Goal: Task Accomplishment & Management: Manage account settings

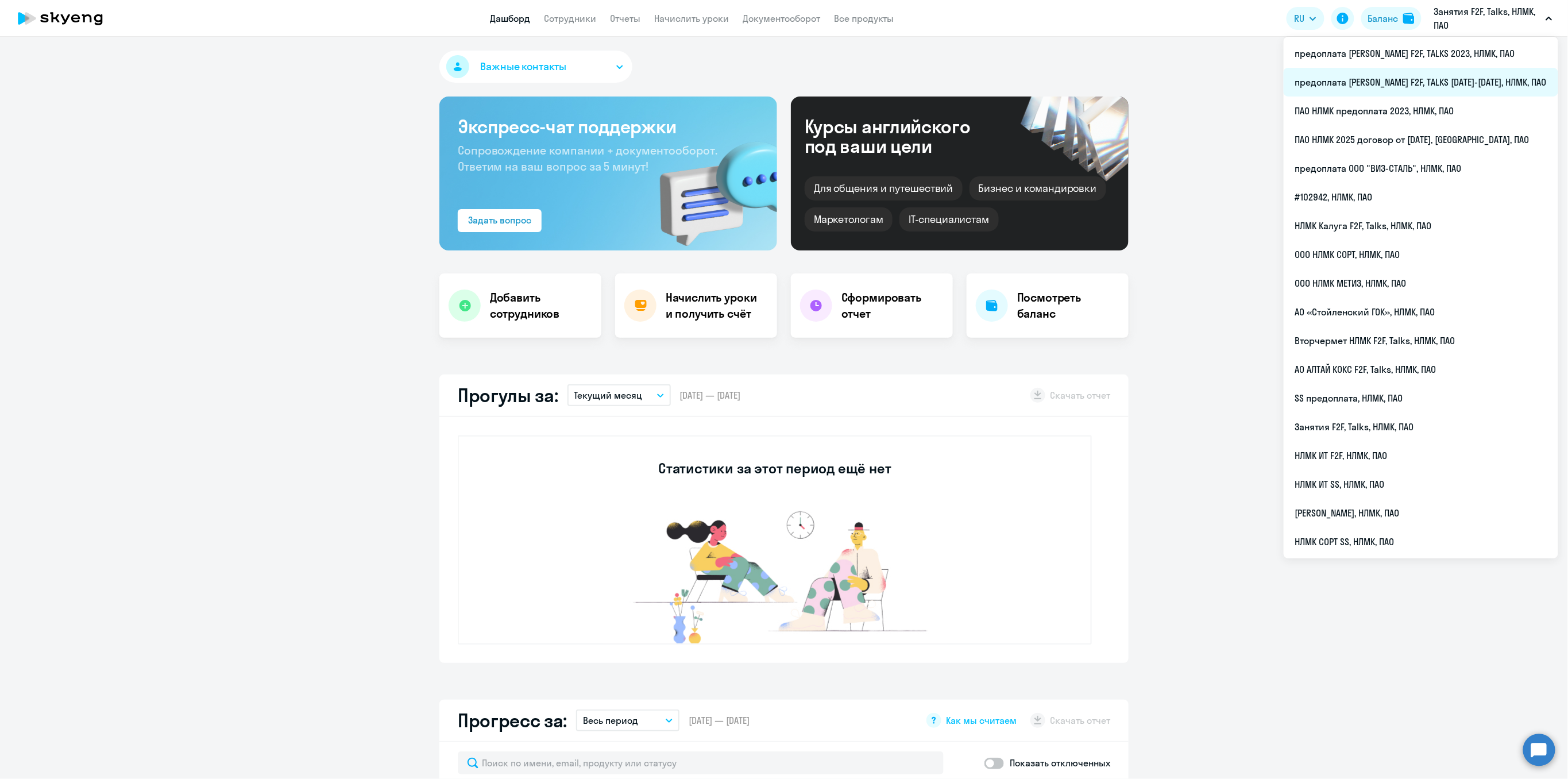
select select "30"
click at [1488, 79] on li "предоплата [PERSON_NAME] F2F, TALKS [DATE]-[DATE], НЛМК, ПАО" at bounding box center [1421, 83] width 275 height 29
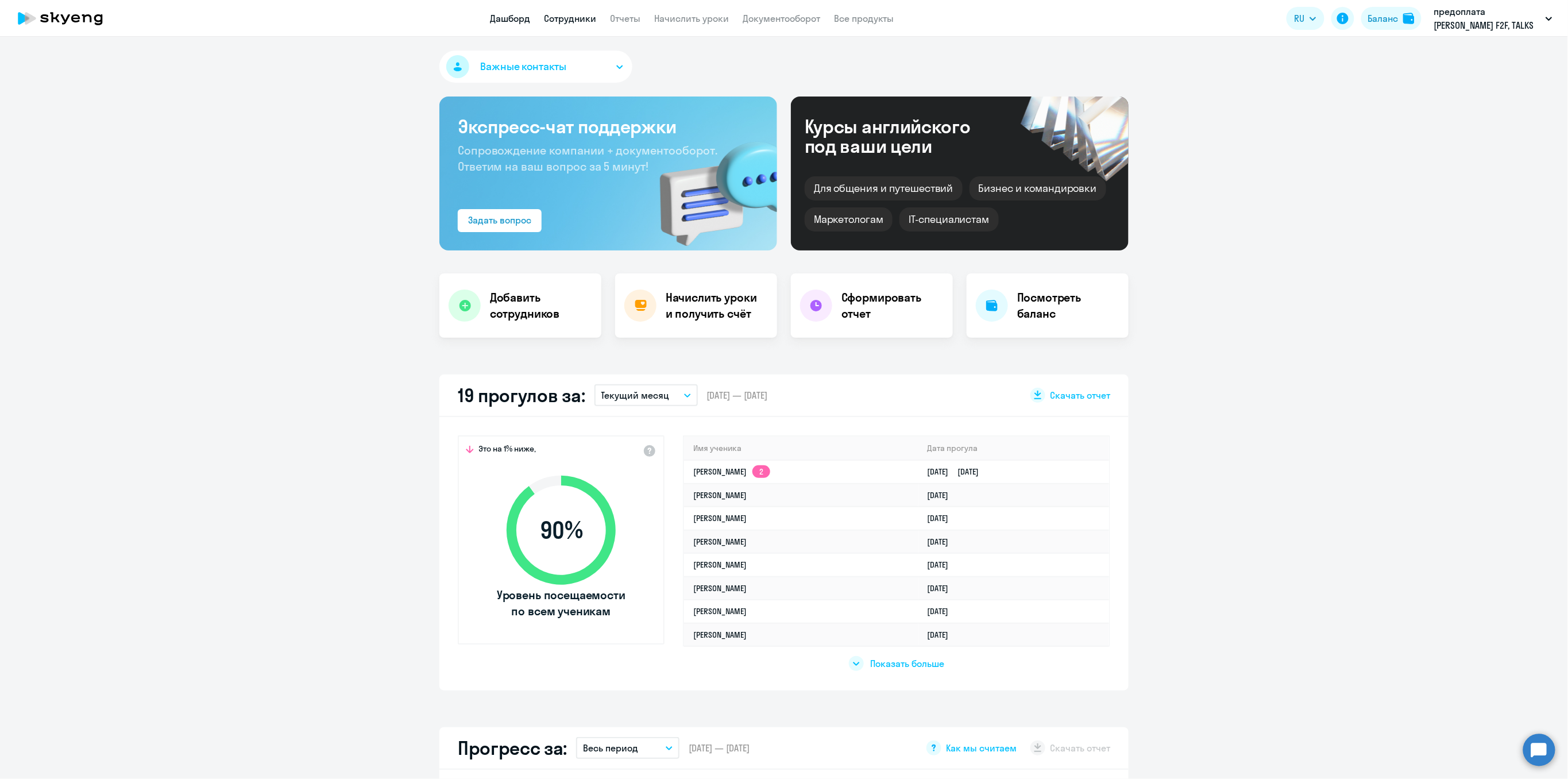
click at [578, 19] on link "Сотрудники" at bounding box center [570, 18] width 52 height 11
select select "30"
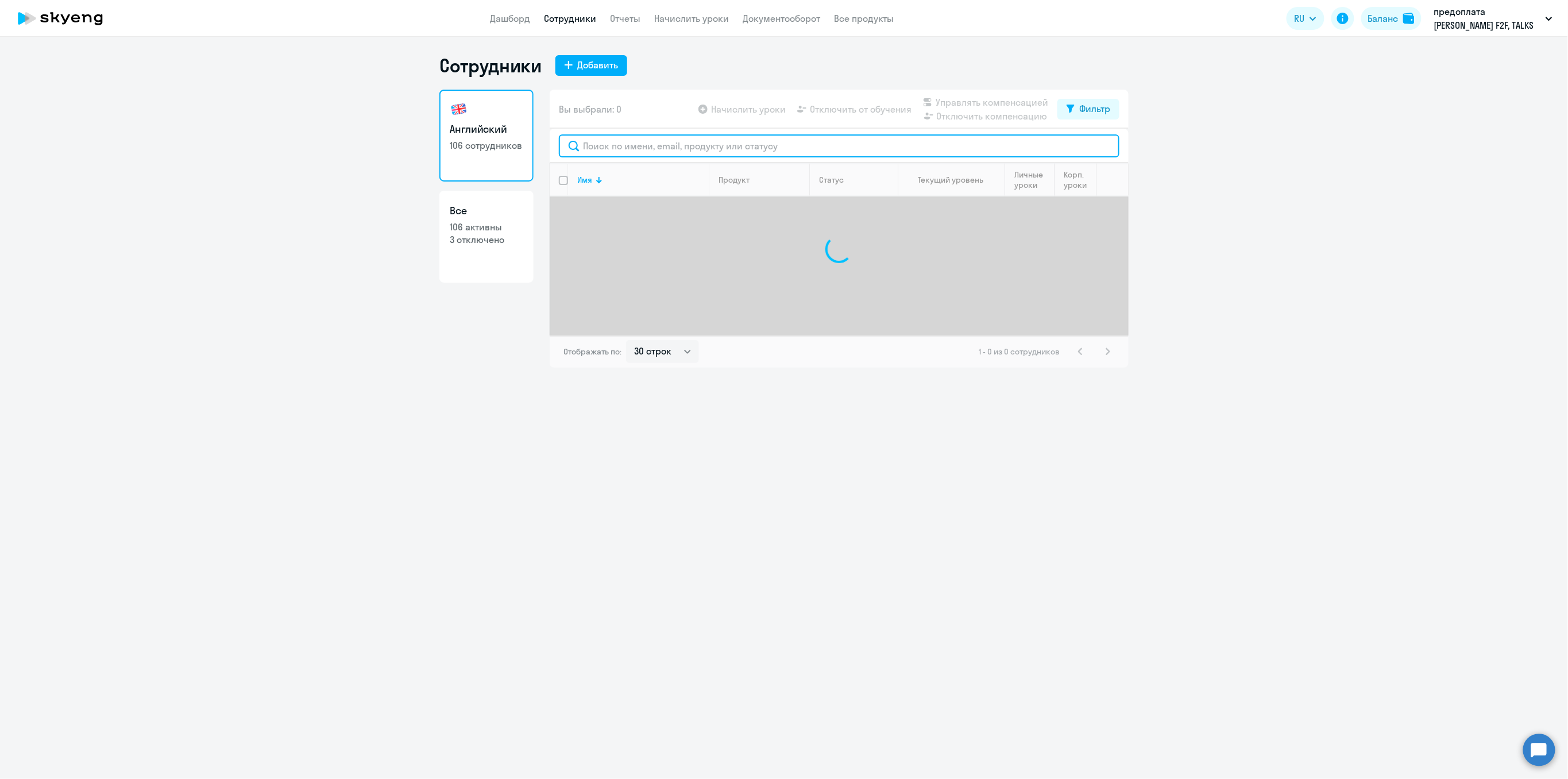
click at [603, 146] on input "text" at bounding box center [839, 146] width 560 height 23
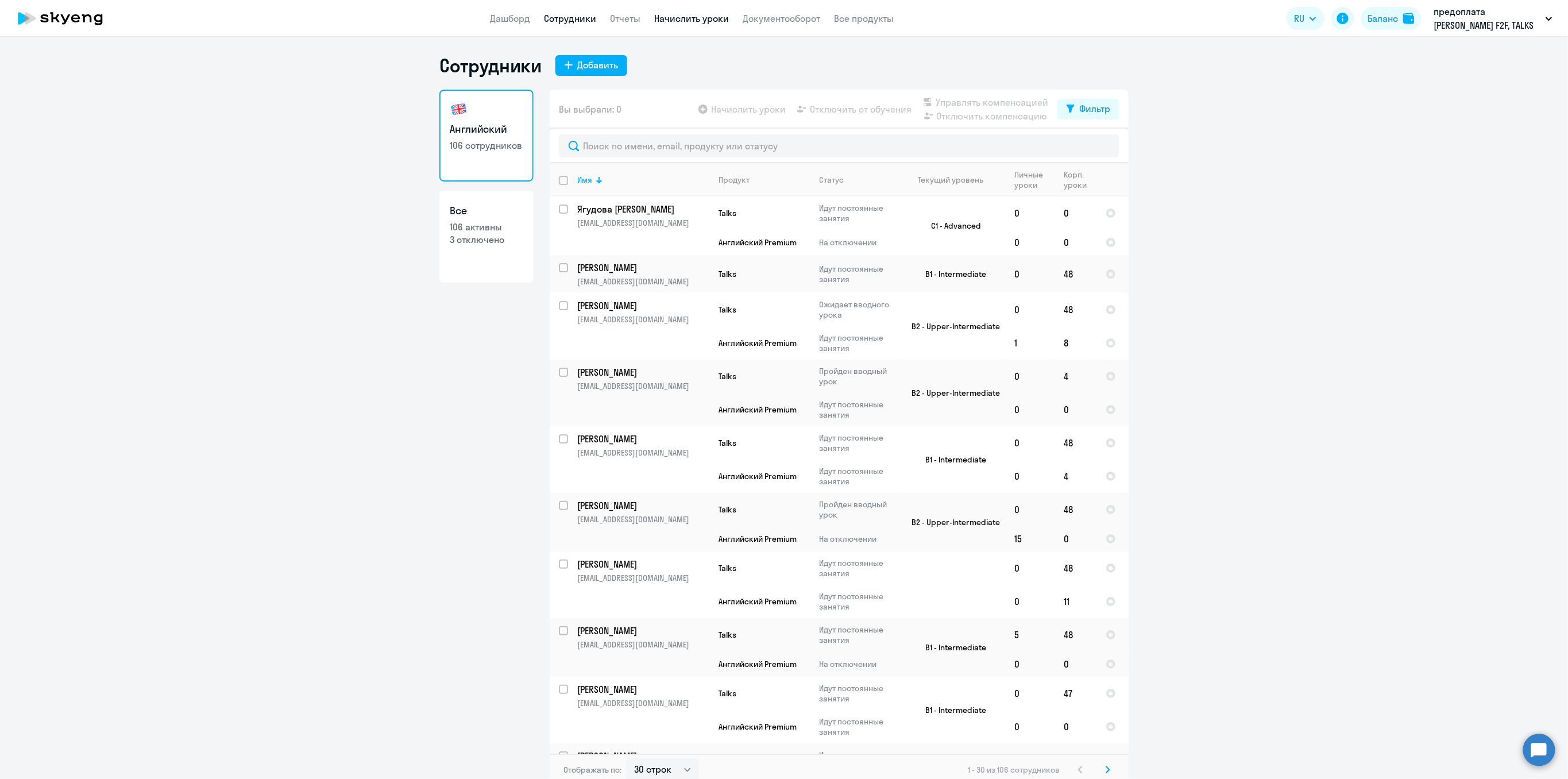
click at [703, 17] on link "Начислить уроки" at bounding box center [691, 18] width 75 height 11
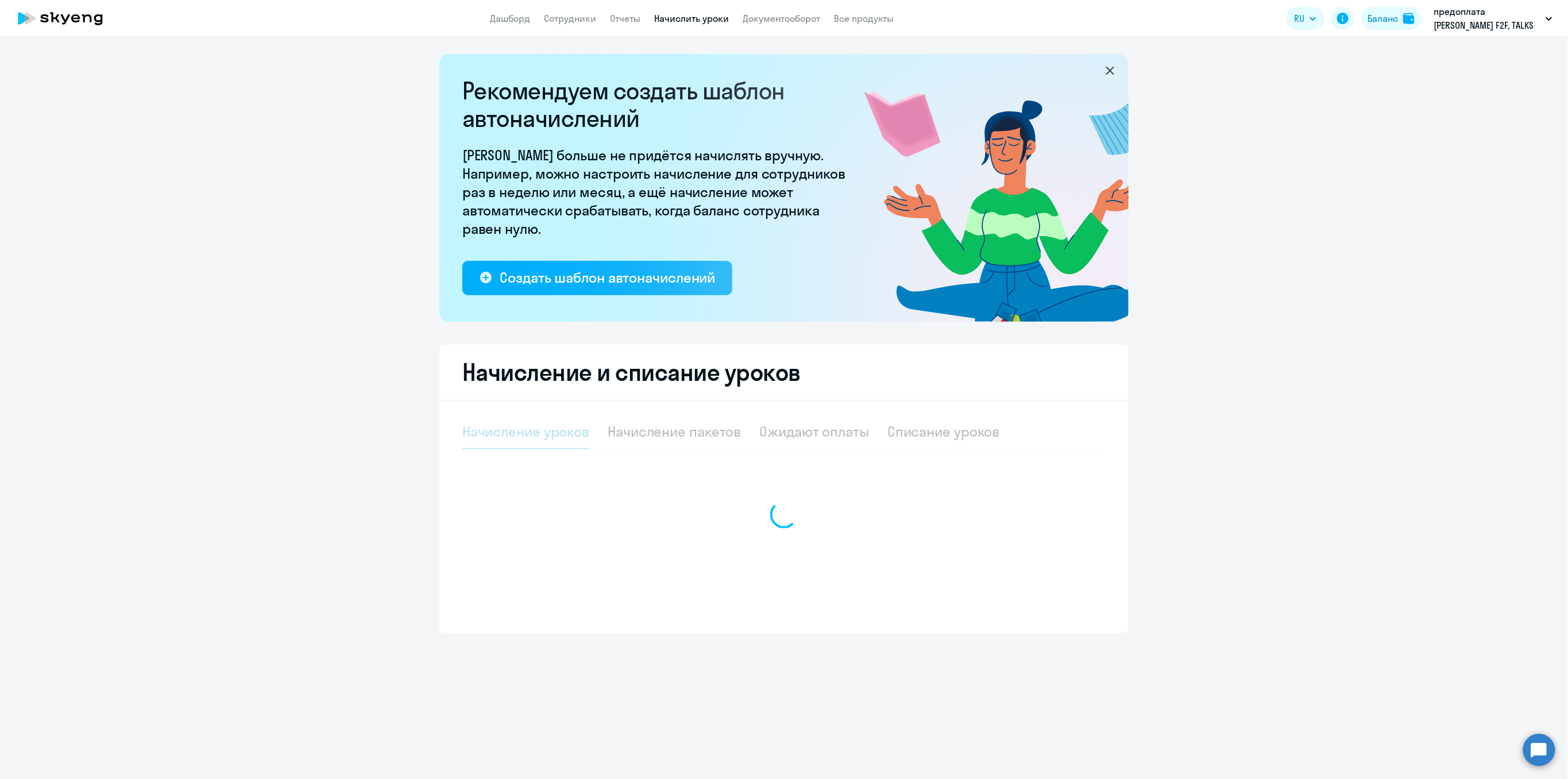
select select "10"
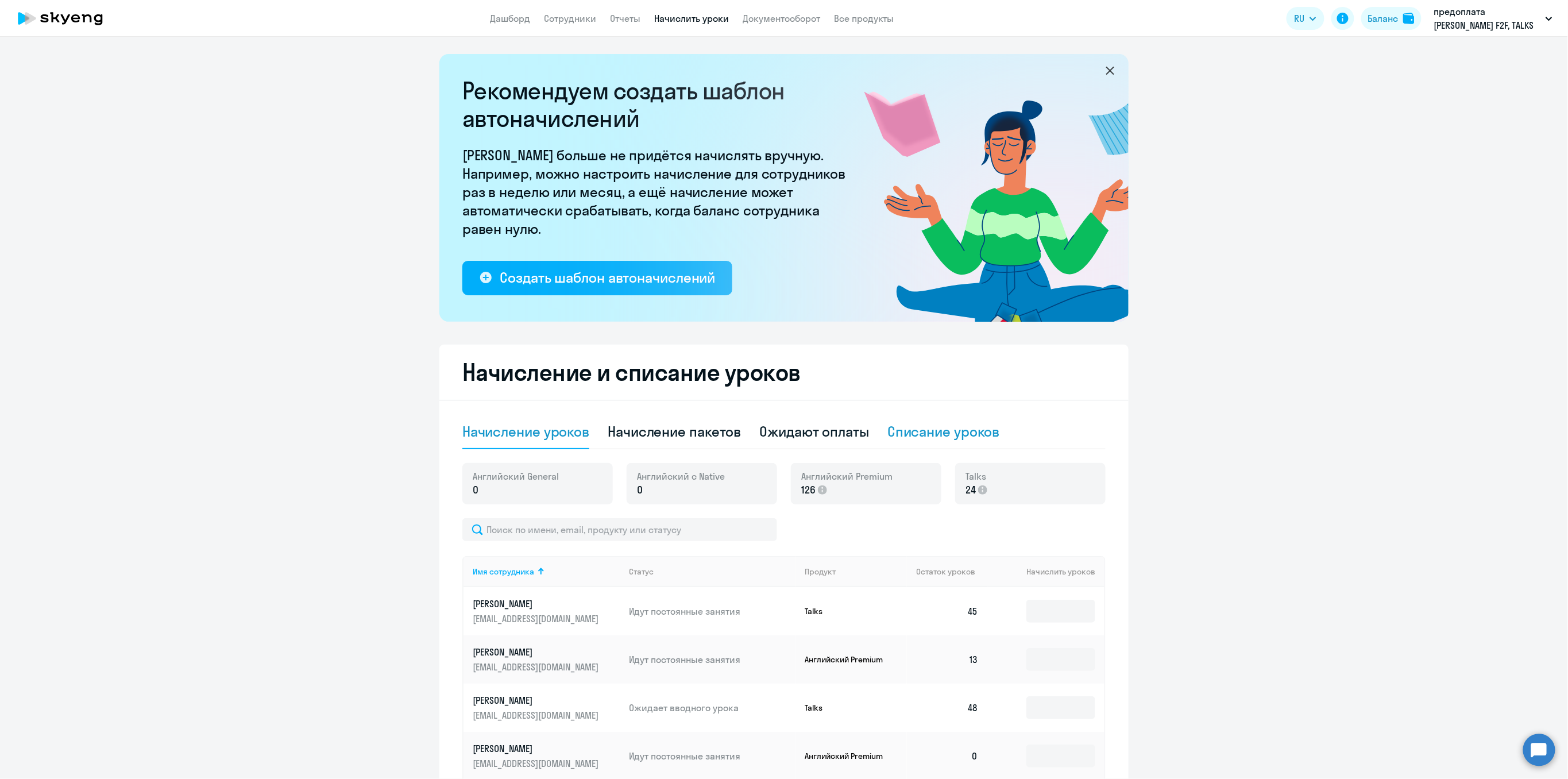
click at [910, 438] on div "Списание уроков" at bounding box center [944, 431] width 112 height 18
select select "10"
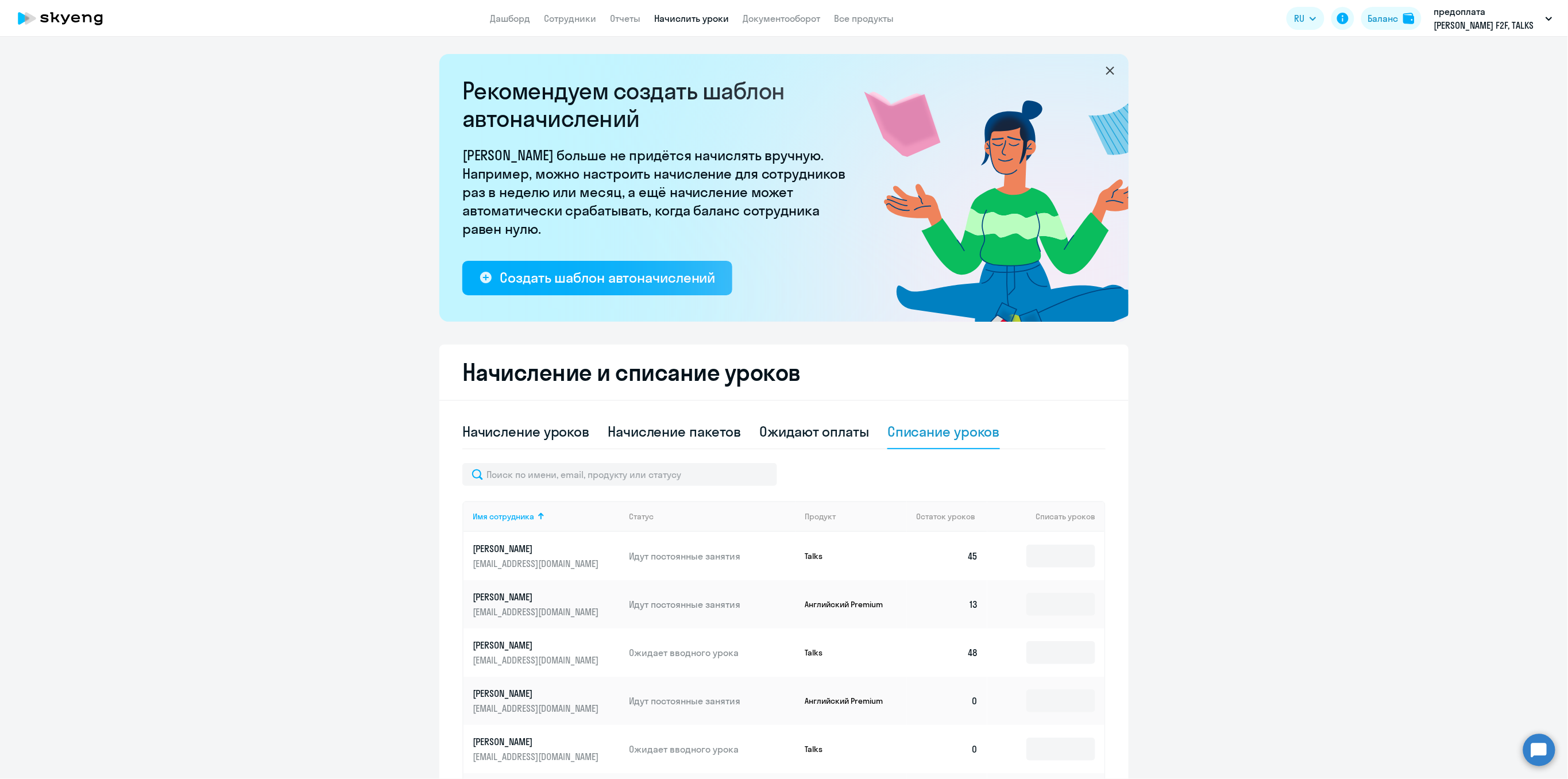
click at [557, 459] on div "Начисление уроков Начисление пакетов Ожидают оплаты Списание уроков Имя сотрудн…" at bounding box center [784, 730] width 644 height 632
click at [557, 472] on input "text" at bounding box center [620, 474] width 315 height 23
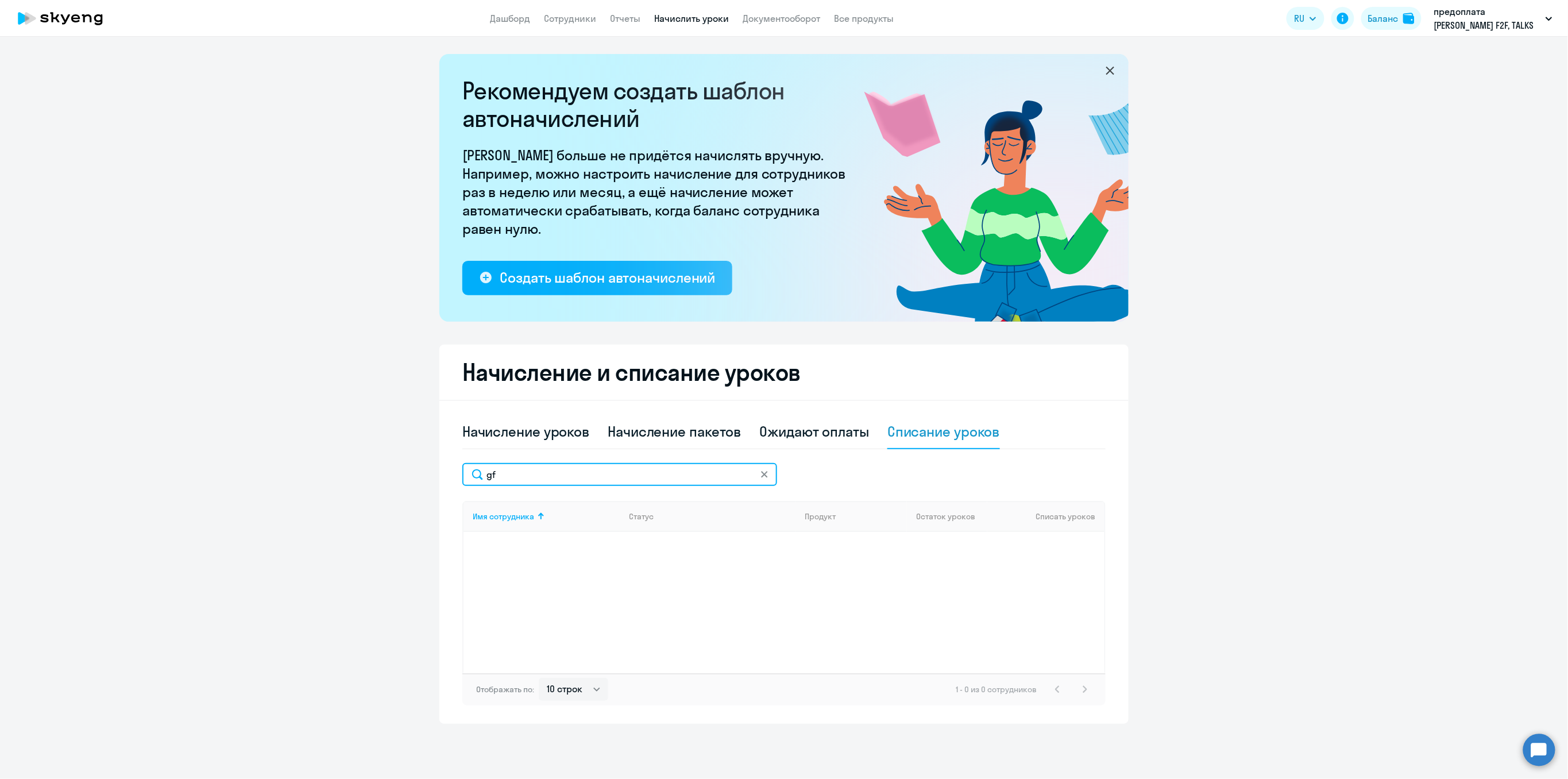
type input "g"
type input "[PERSON_NAME]"
click at [1101, 551] on td at bounding box center [1046, 556] width 117 height 48
click at [1076, 554] on input at bounding box center [1061, 555] width 69 height 23
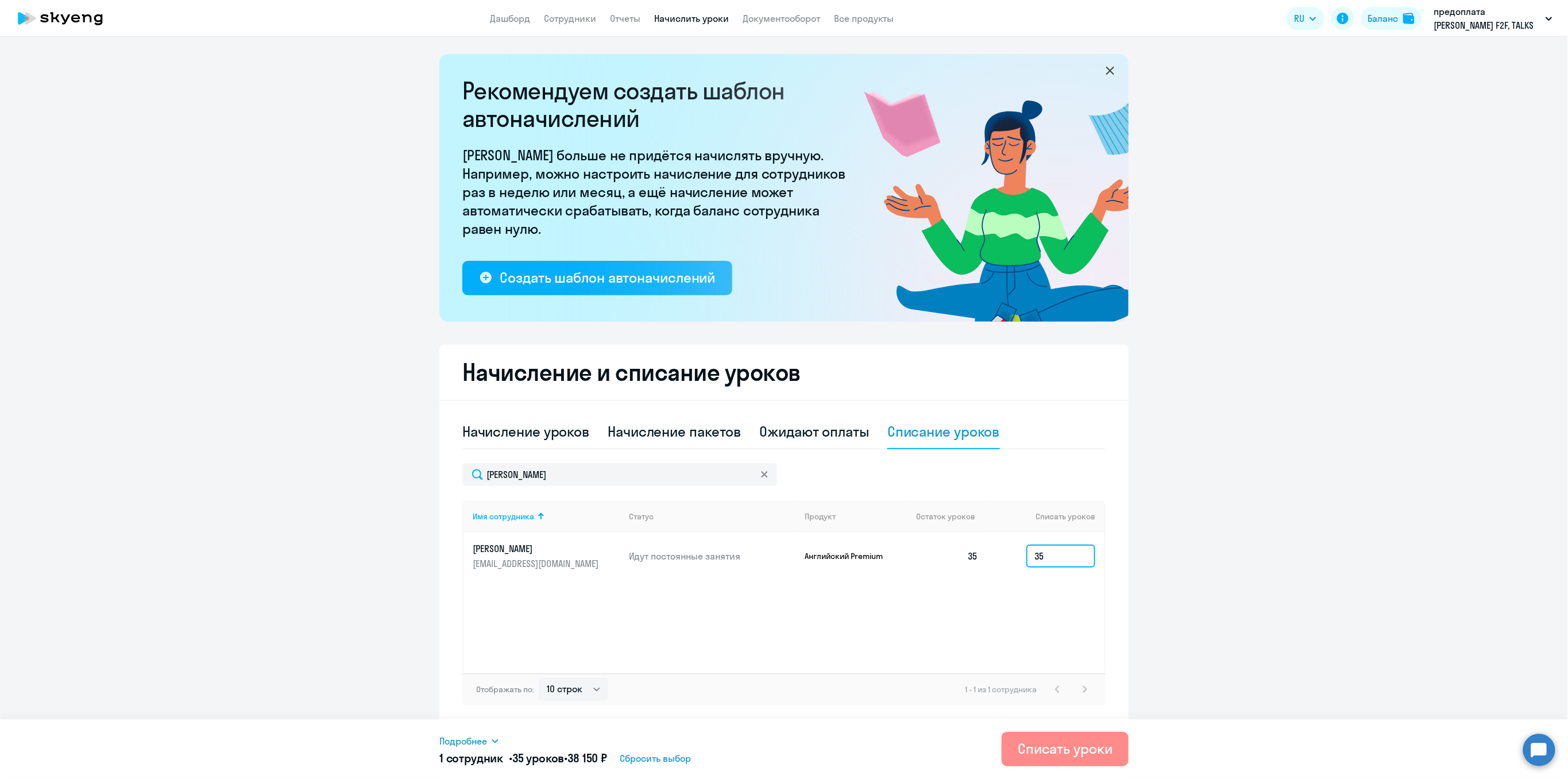
type input "35"
click at [1077, 761] on button "Списать уроки" at bounding box center [1065, 749] width 127 height 34
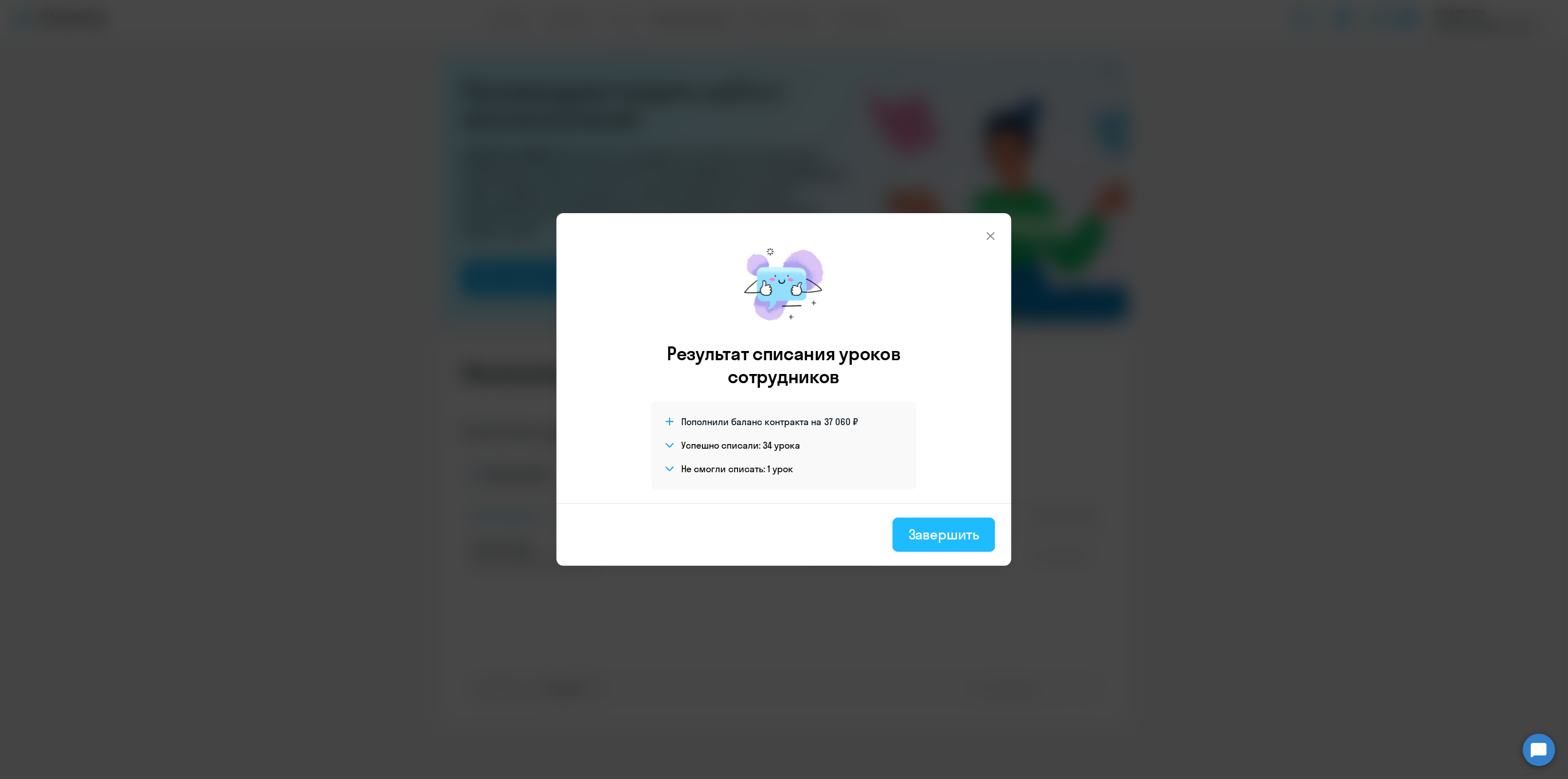
click at [934, 534] on div "Завершить" at bounding box center [944, 534] width 71 height 18
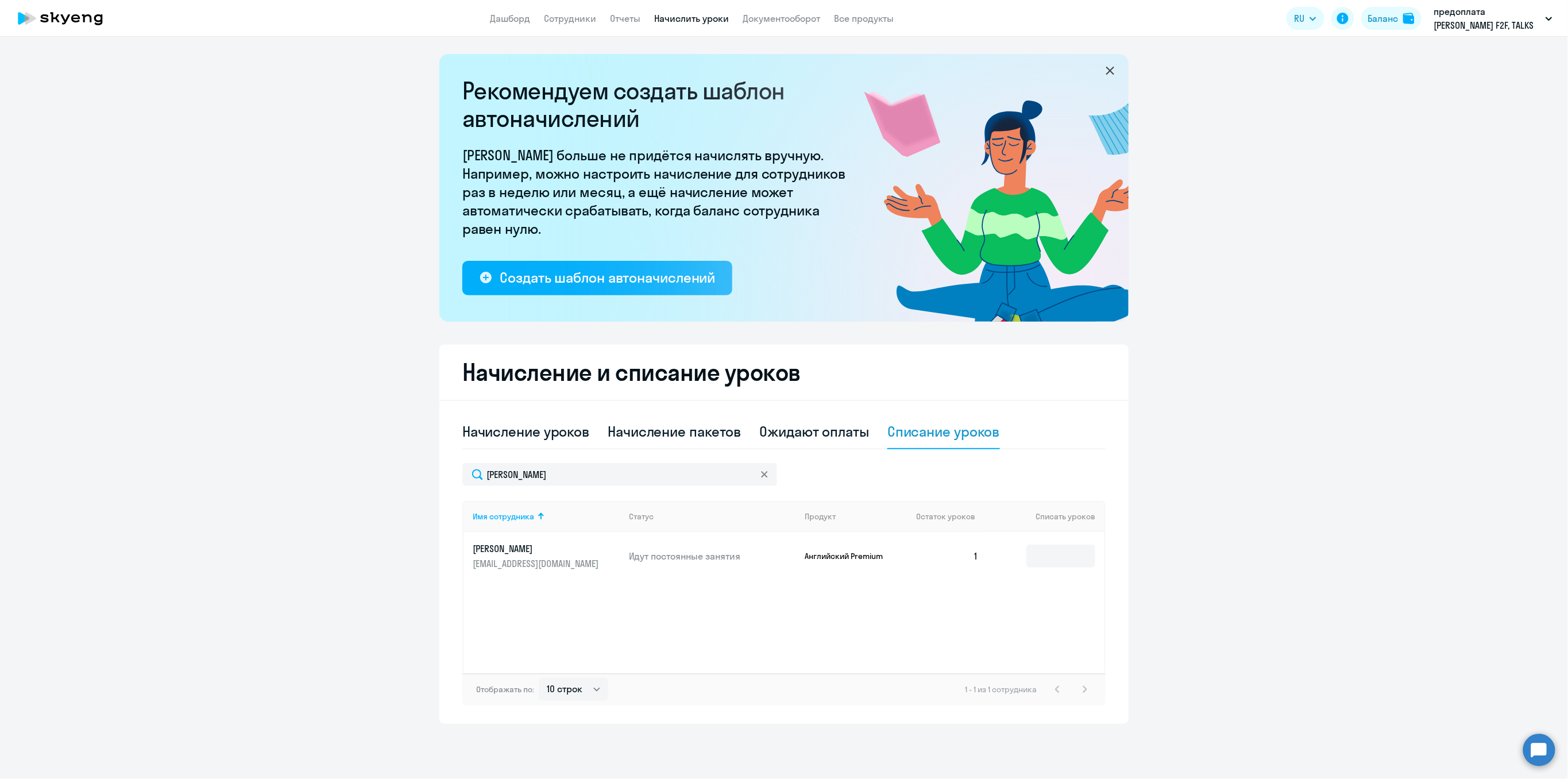
click at [498, 560] on p "[EMAIL_ADDRESS][DOMAIN_NAME]" at bounding box center [537, 563] width 129 height 13
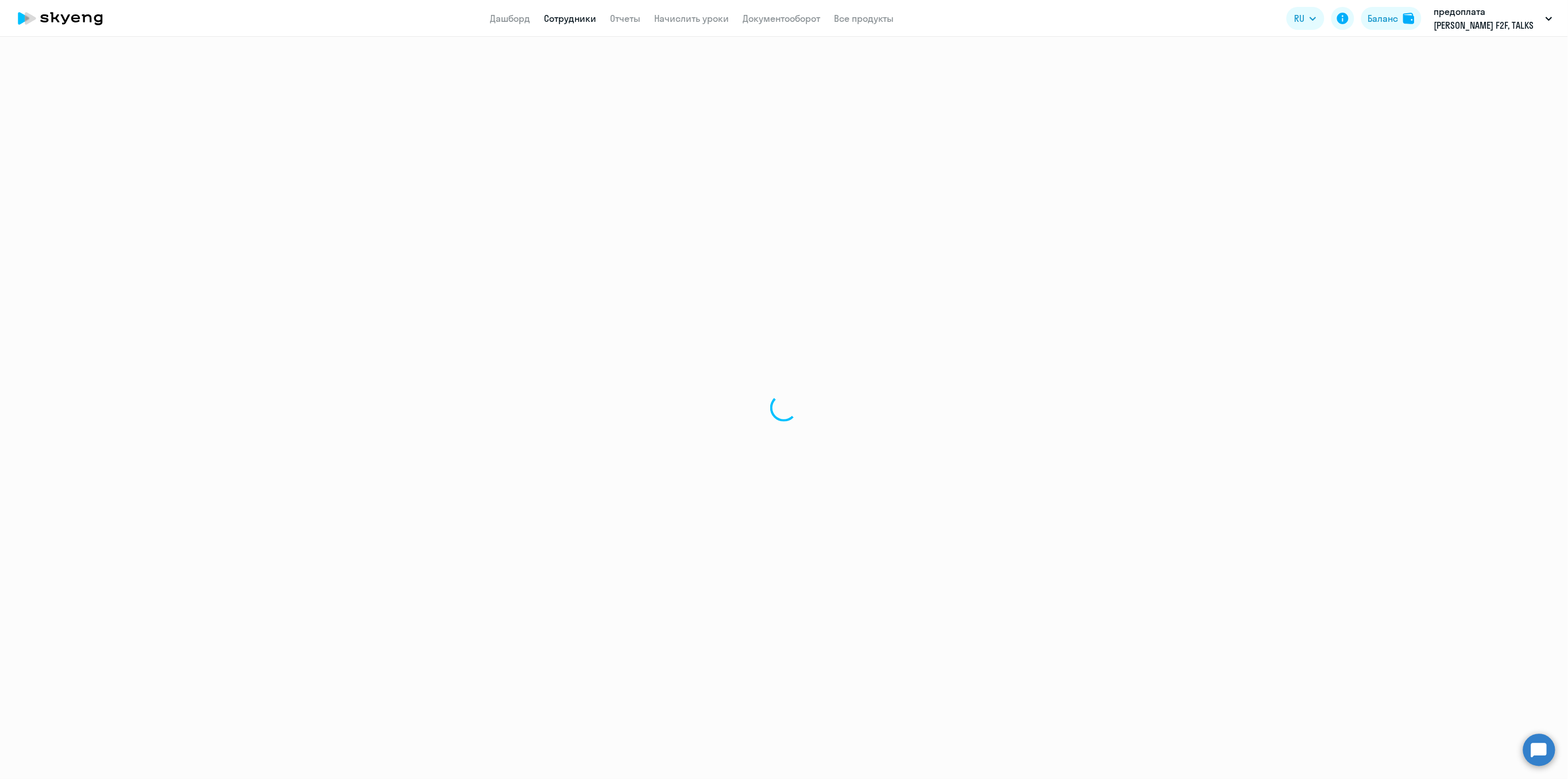
select select "english"
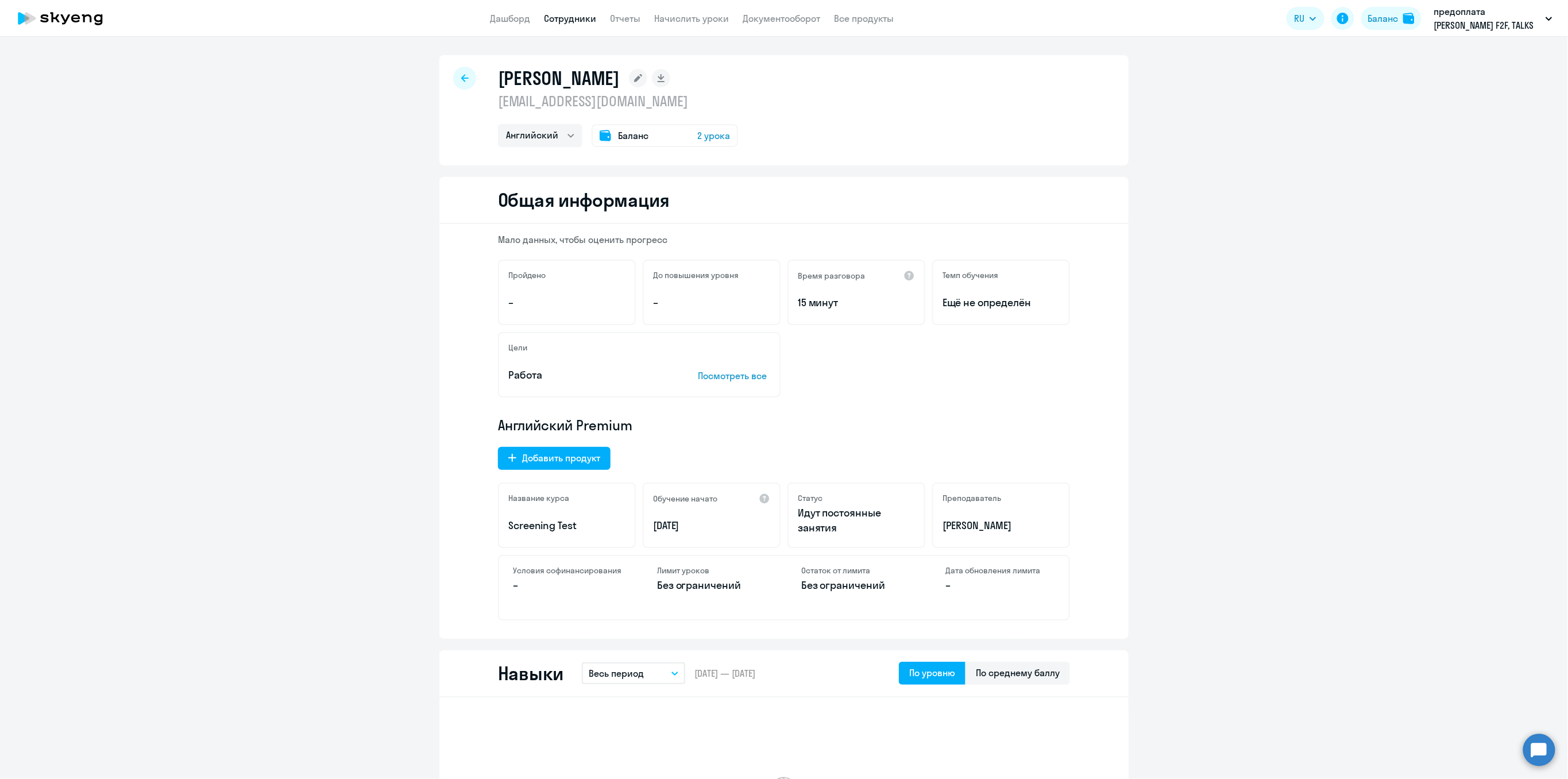
click at [575, 18] on link "Сотрудники" at bounding box center [570, 18] width 52 height 11
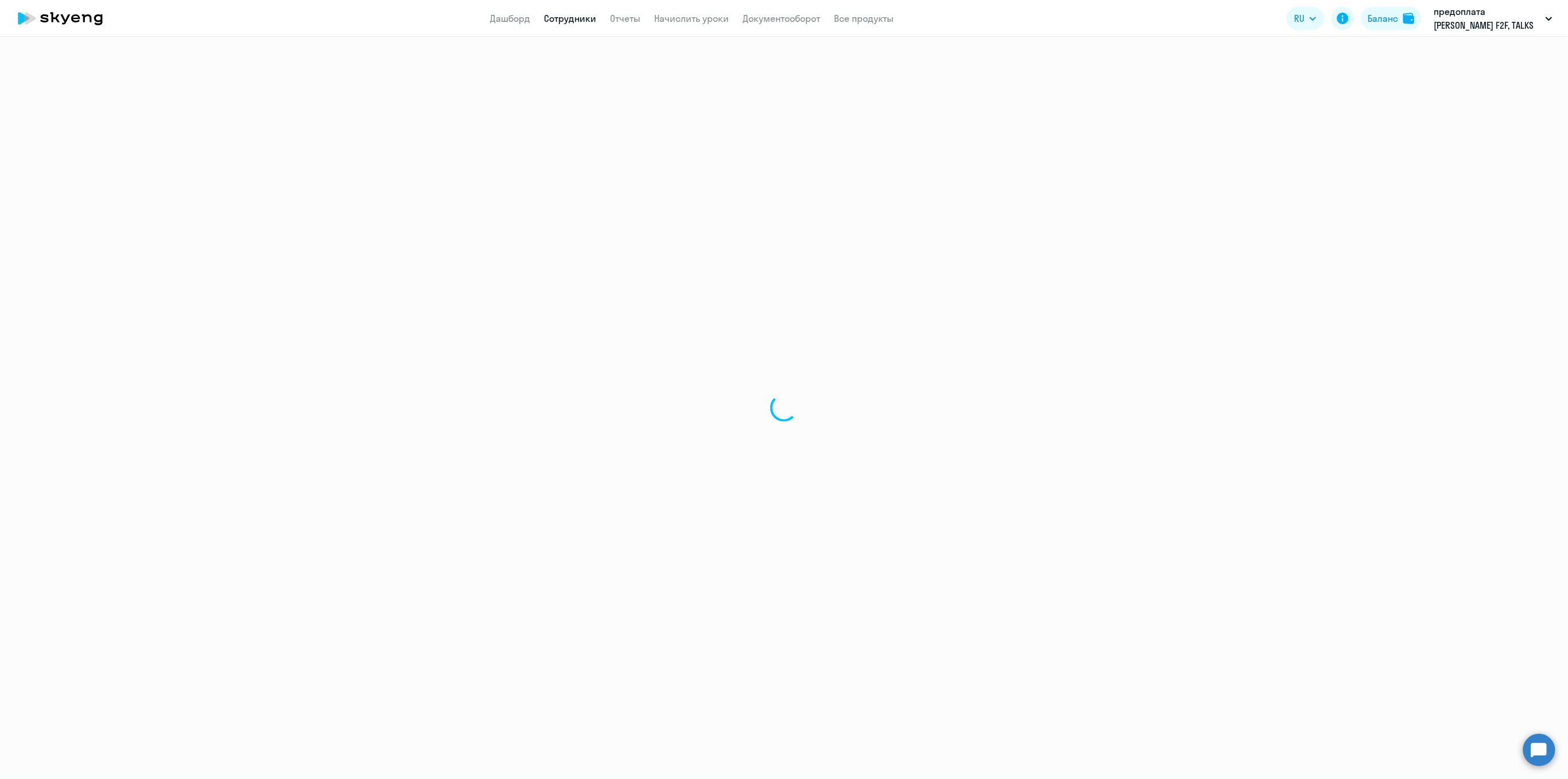
select select "30"
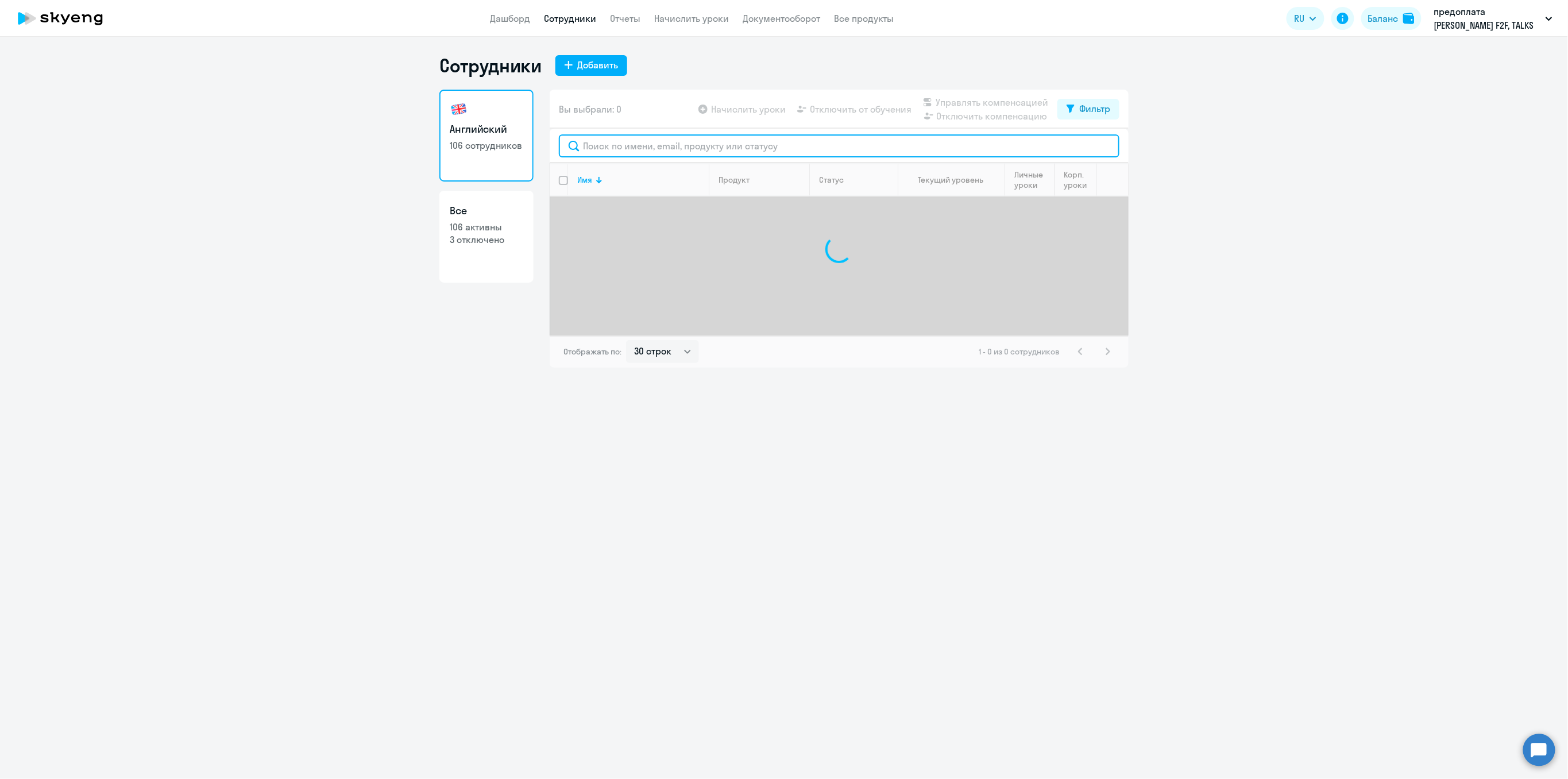
click at [603, 146] on input "text" at bounding box center [839, 146] width 560 height 23
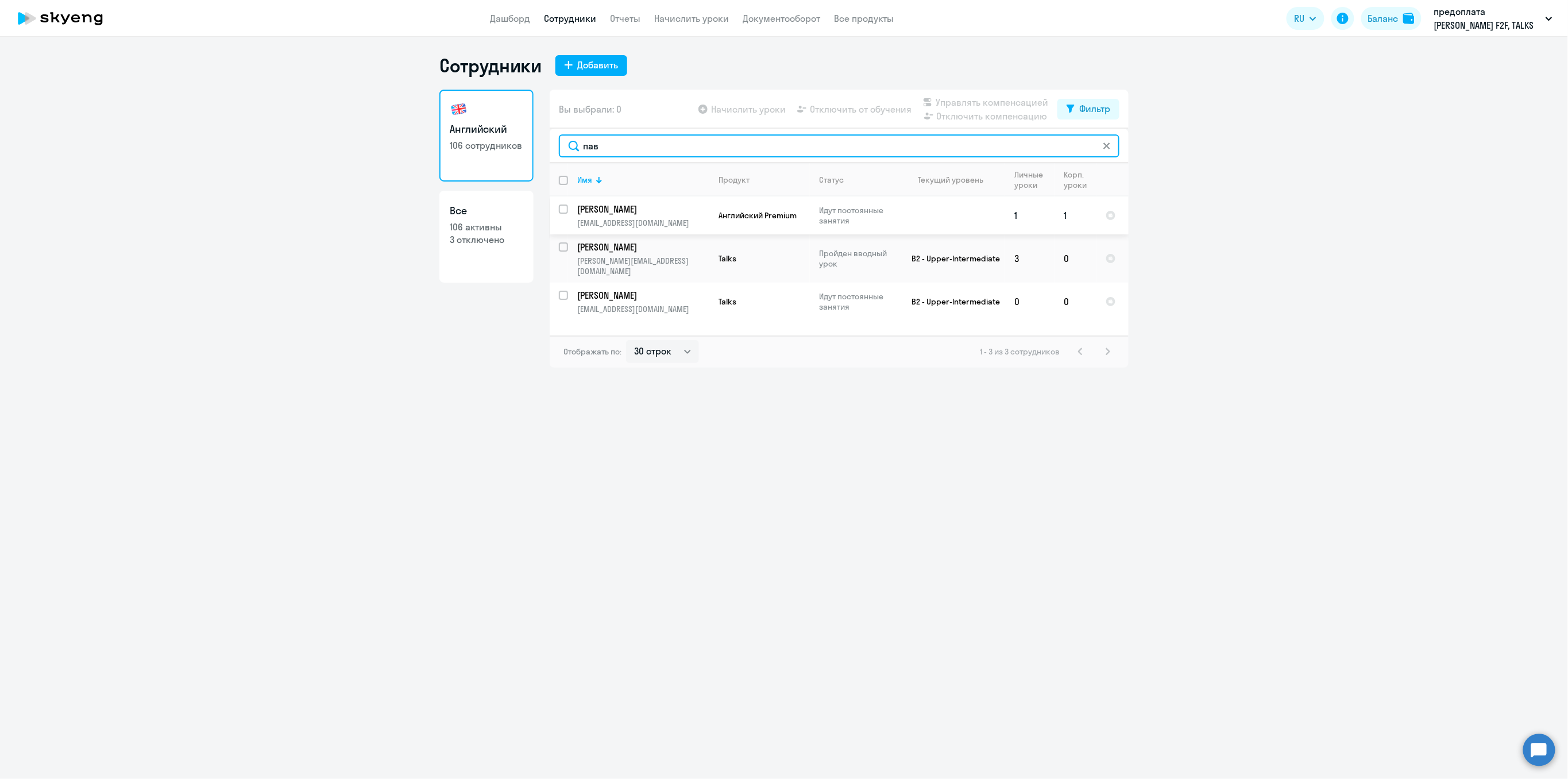
type input "пав"
click at [564, 212] on input "select row 19405518" at bounding box center [570, 216] width 23 height 23
checkbox input "true"
click at [871, 112] on span "Отключить от обучения" at bounding box center [860, 109] width 102 height 14
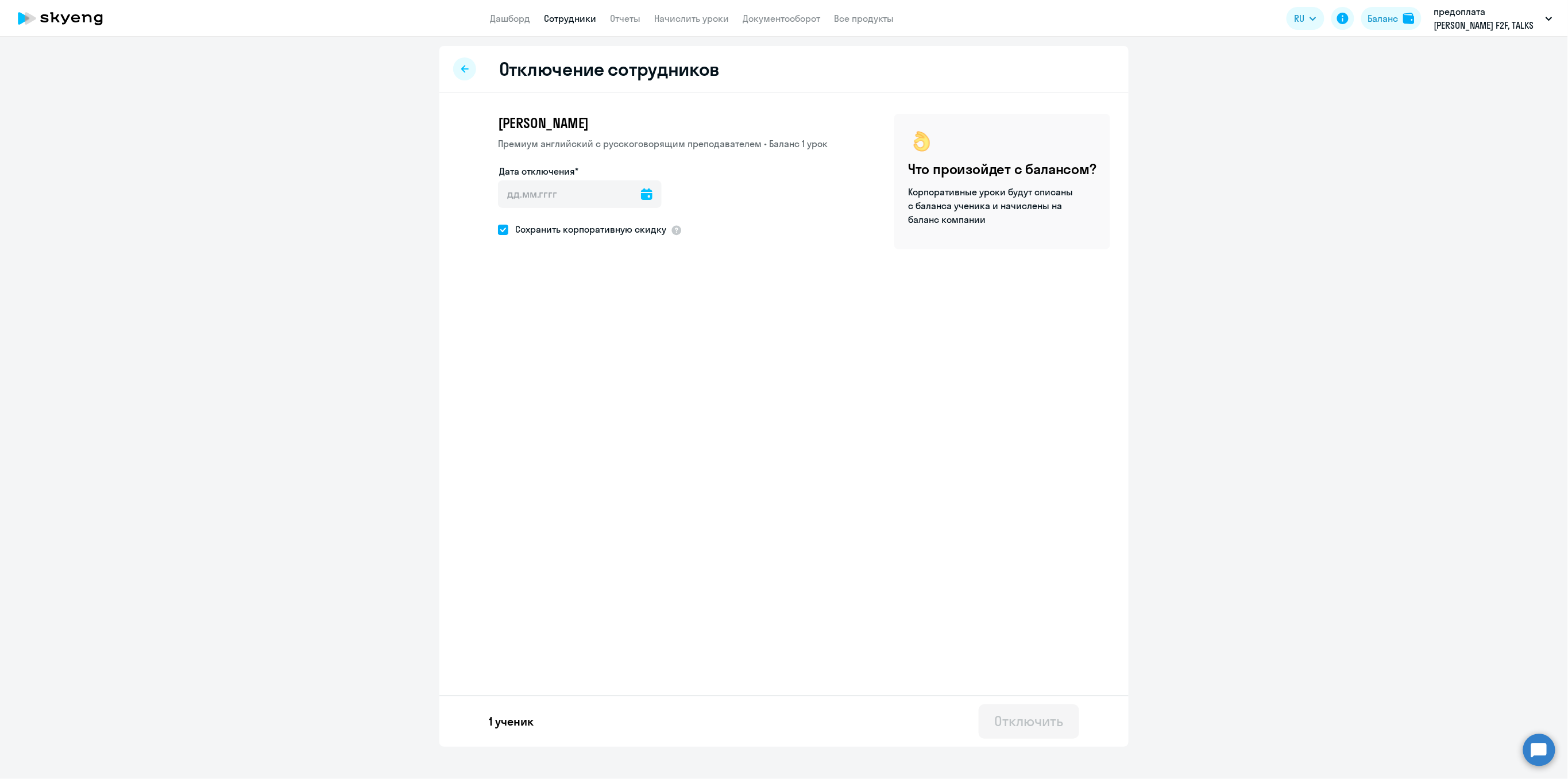
click at [644, 196] on icon at bounding box center [647, 194] width 11 height 11
click at [538, 348] on span "19" at bounding box center [537, 350] width 21 height 21
type input "[DATE]"
click at [1045, 719] on div "Отключить" at bounding box center [1028, 720] width 68 height 18
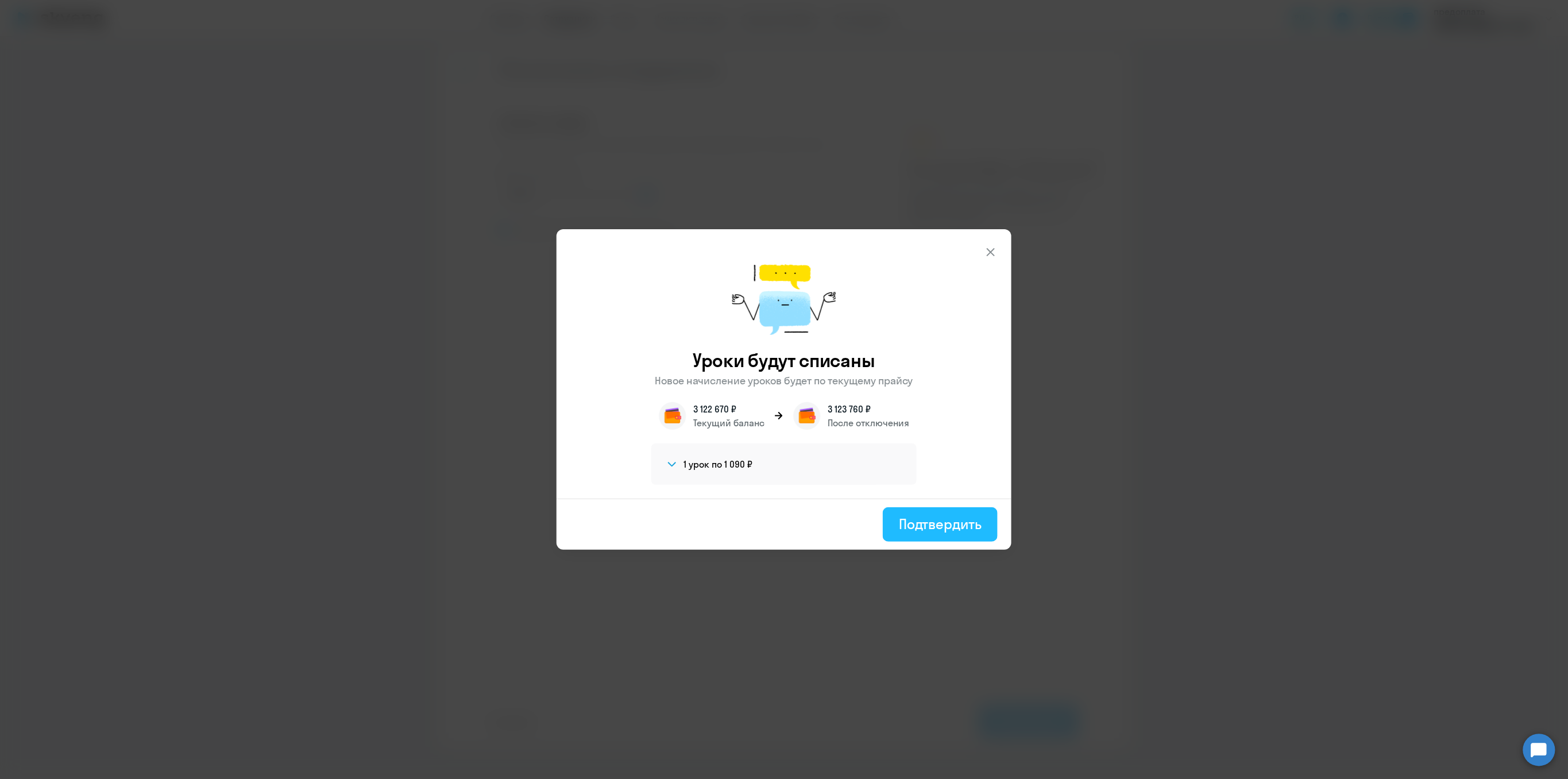
click at [938, 528] on div "Подтвердить" at bounding box center [940, 523] width 83 height 18
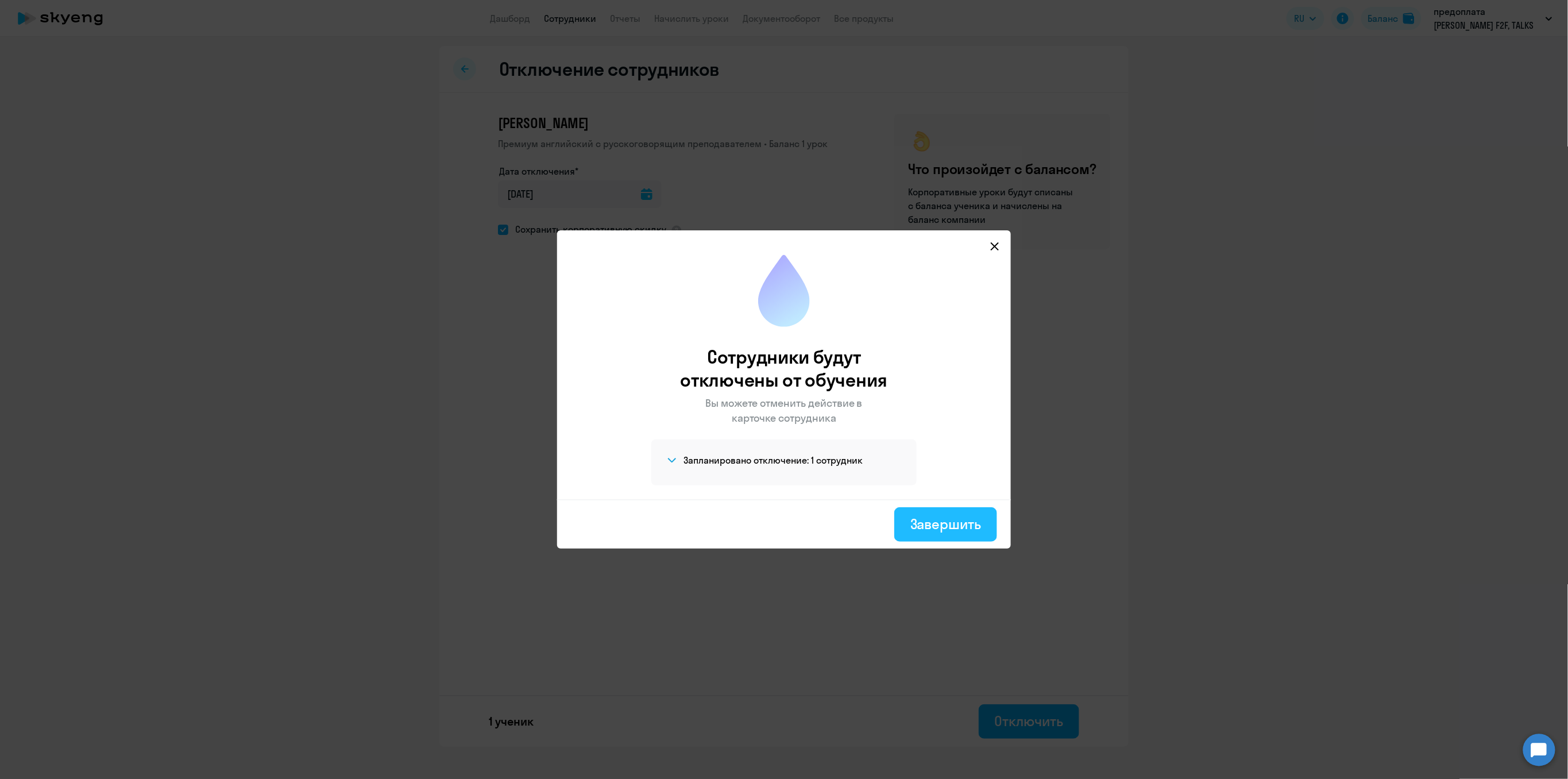
click at [932, 523] on div "Завершить" at bounding box center [946, 523] width 71 height 18
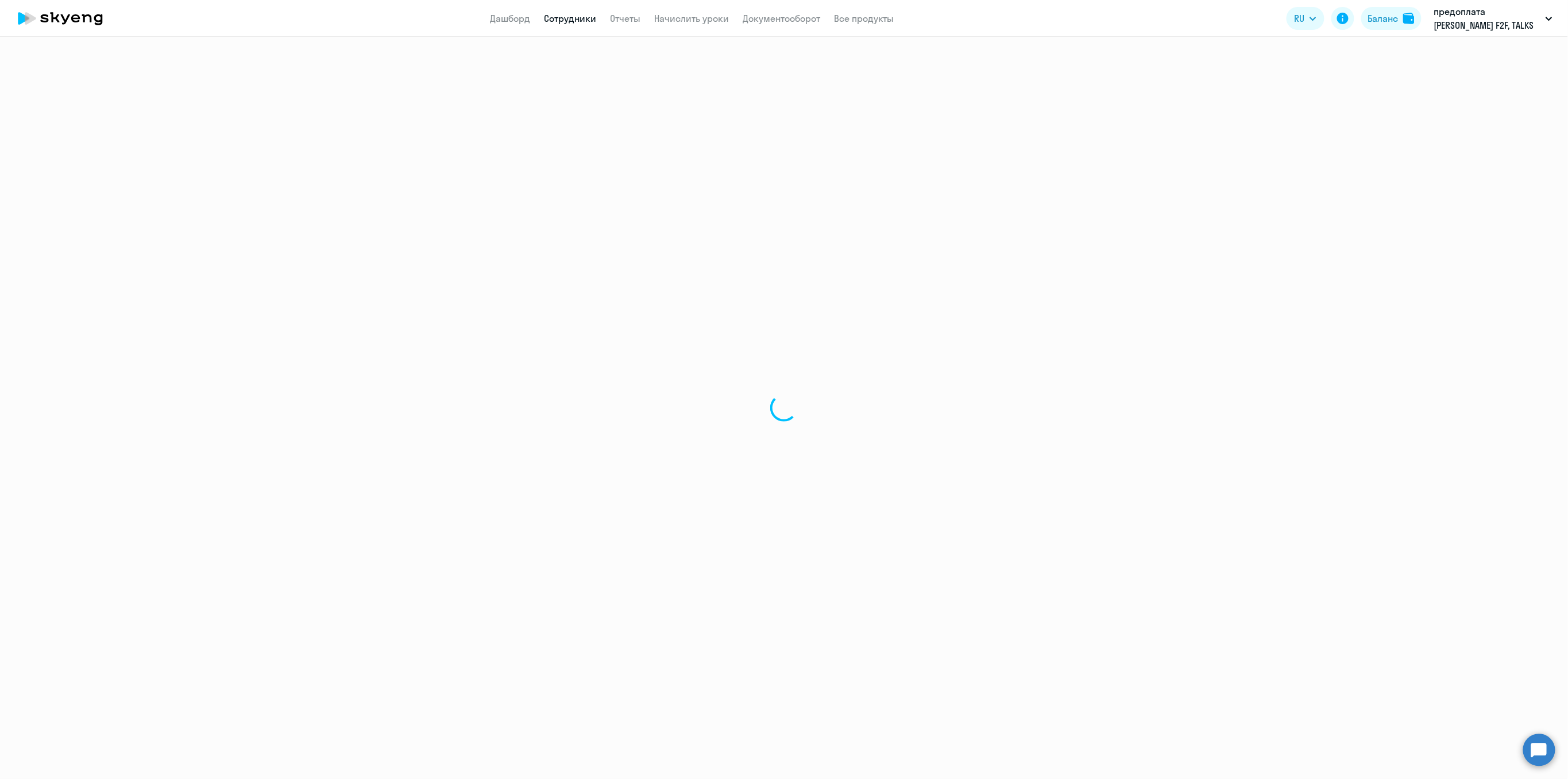
select select "30"
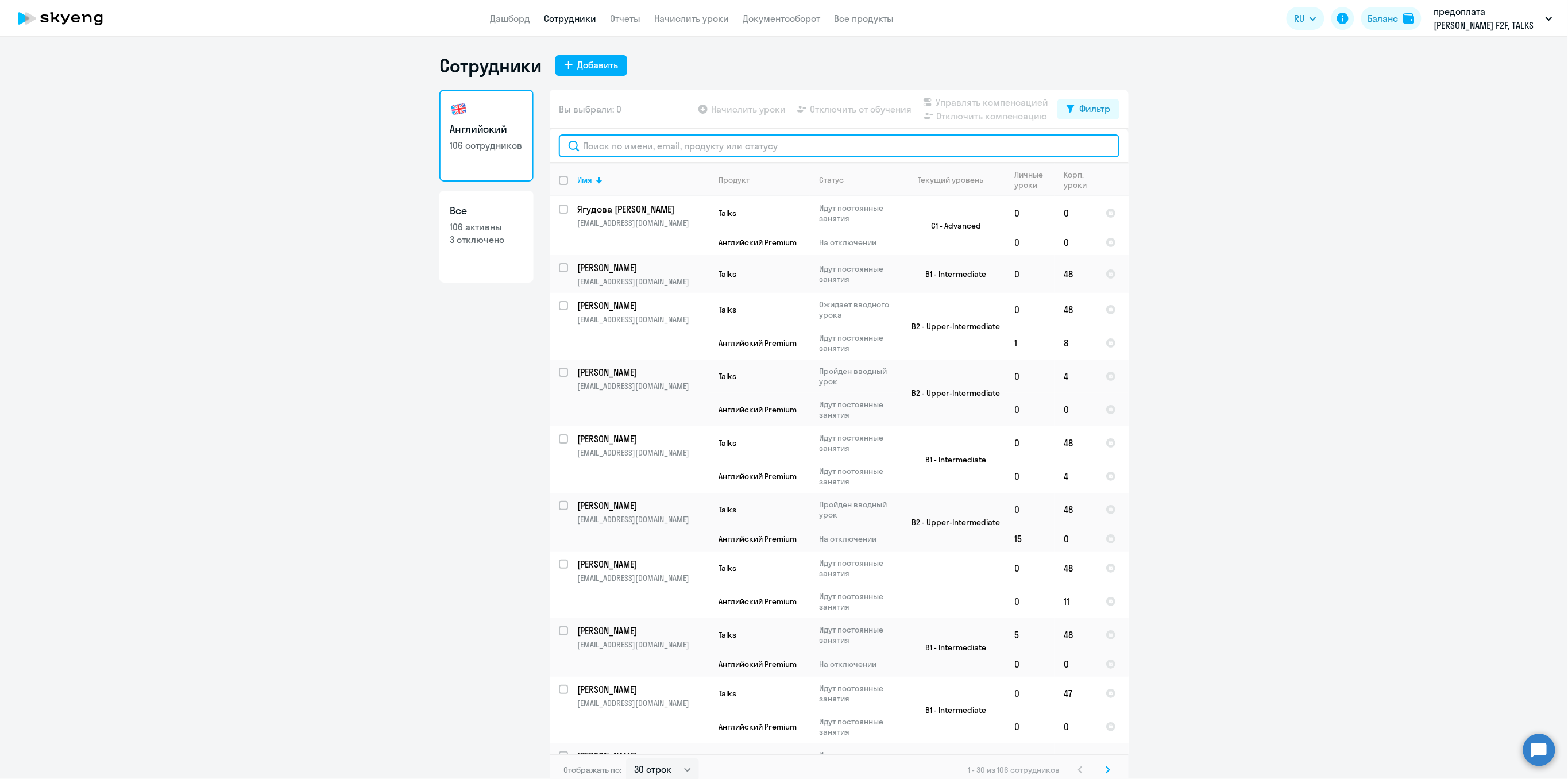
click at [630, 152] on input "text" at bounding box center [839, 146] width 560 height 23
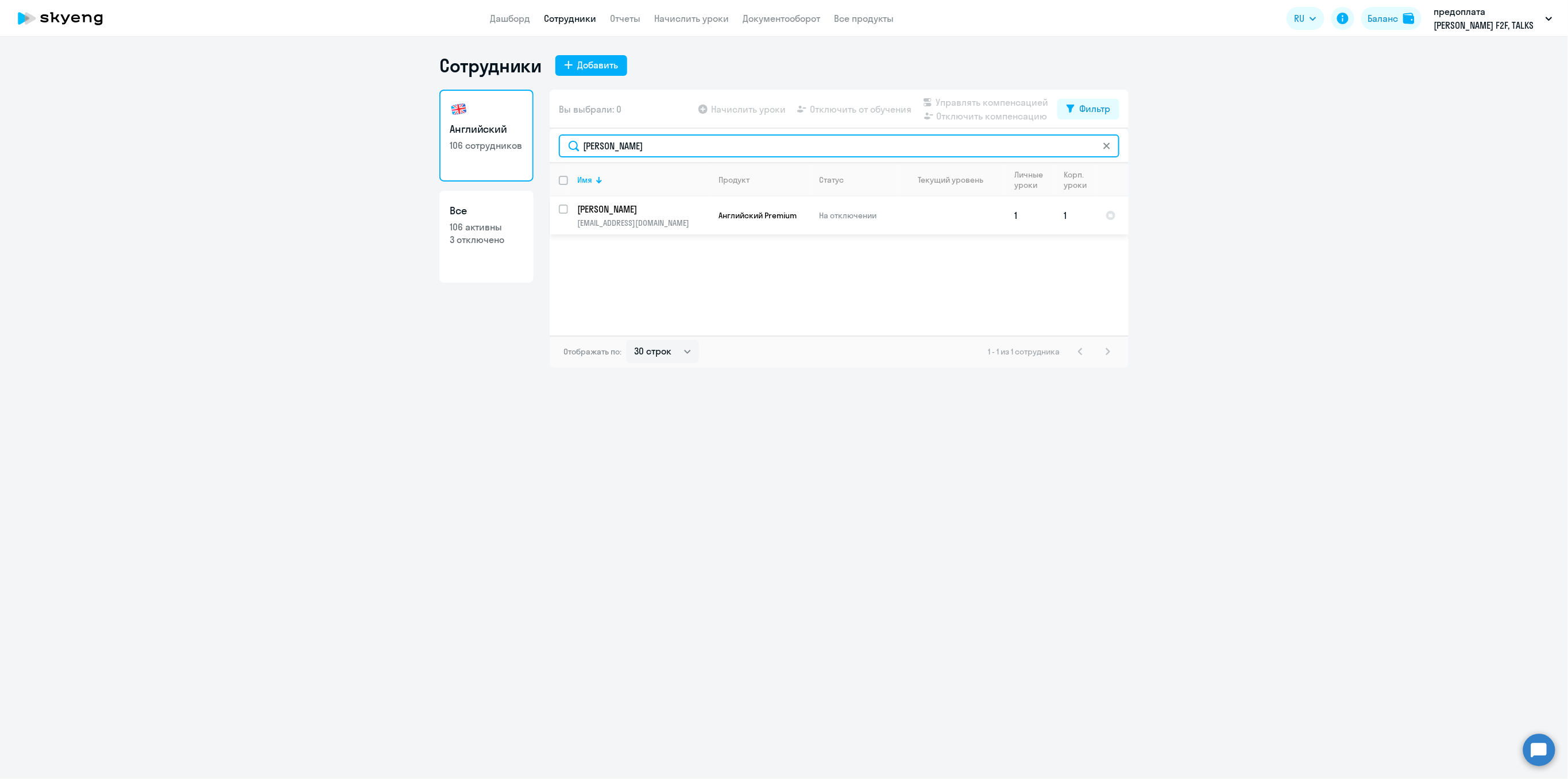
type input "[PERSON_NAME]"
click at [614, 212] on p "[PERSON_NAME]" at bounding box center [642, 209] width 130 height 13
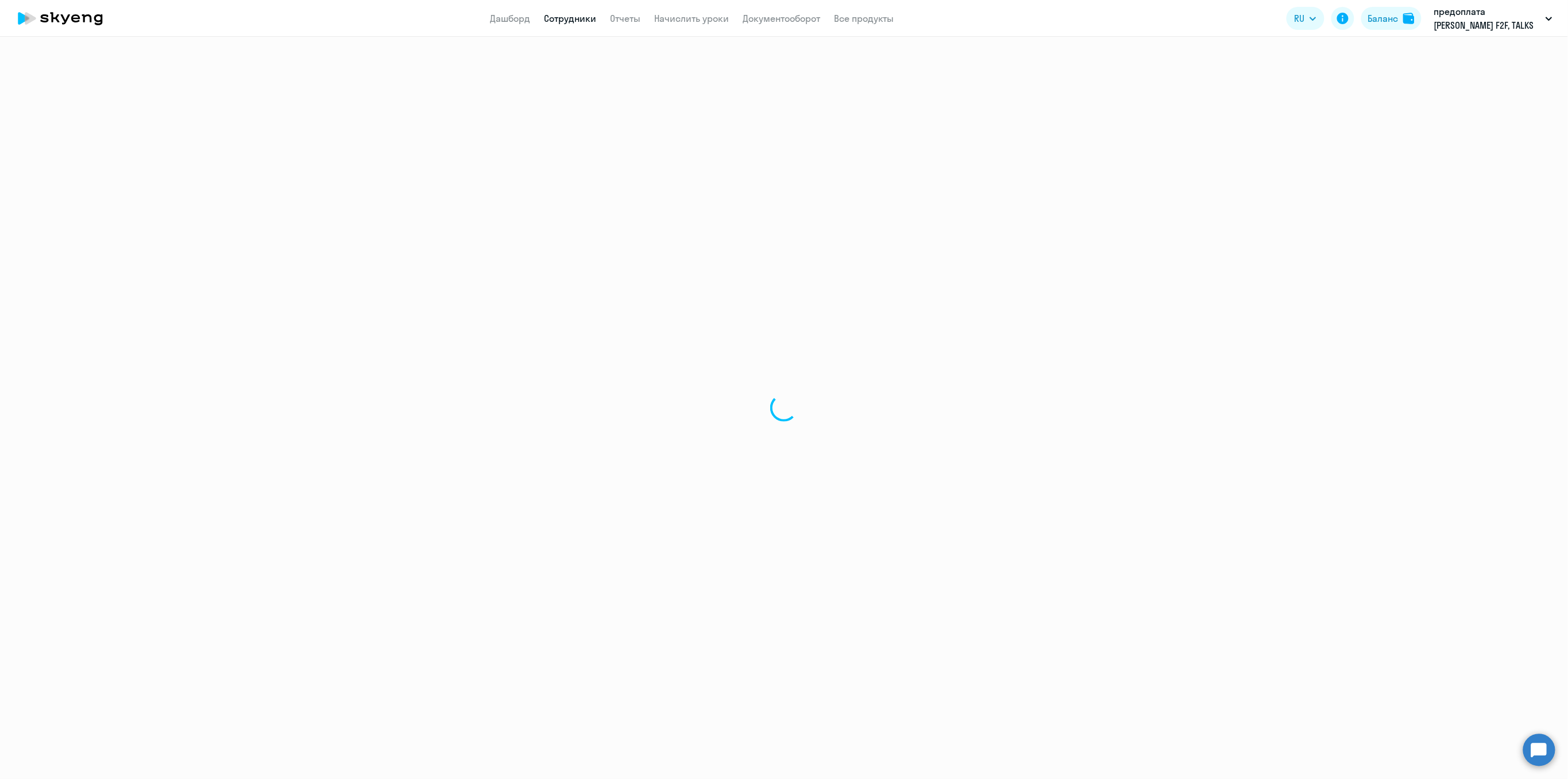
select select "english"
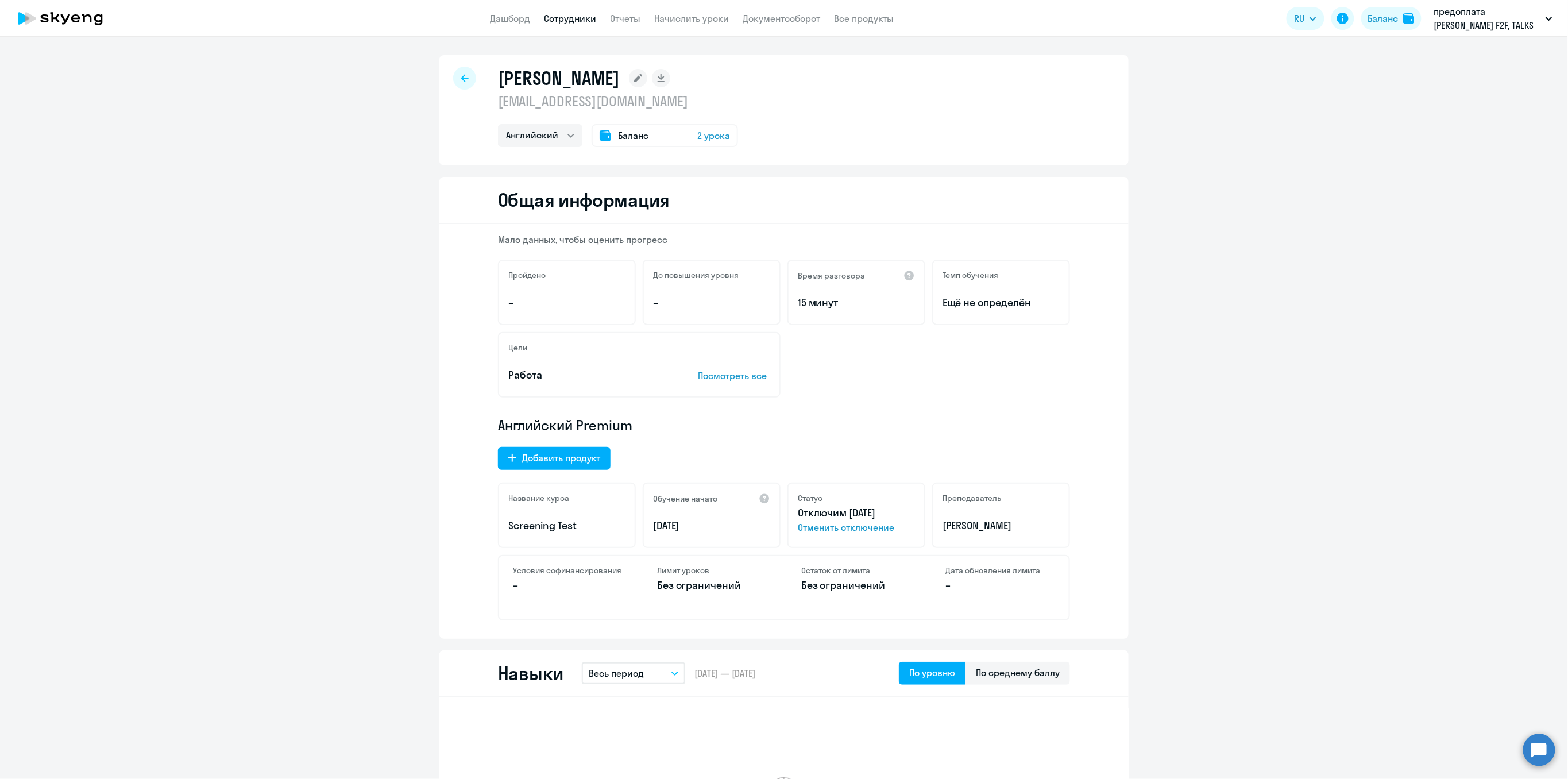
drag, startPoint x: 635, startPoint y: 103, endPoint x: 491, endPoint y: 105, distance: 144.0
click at [491, 105] on div "[PERSON_NAME] [EMAIL_ADDRESS][DOMAIN_NAME] Английский Остальные Баланс 2 урока" at bounding box center [784, 111] width 689 height 111
copy p "[EMAIL_ADDRESS][DOMAIN_NAME]"
click at [1538, 747] on circle at bounding box center [1539, 749] width 32 height 32
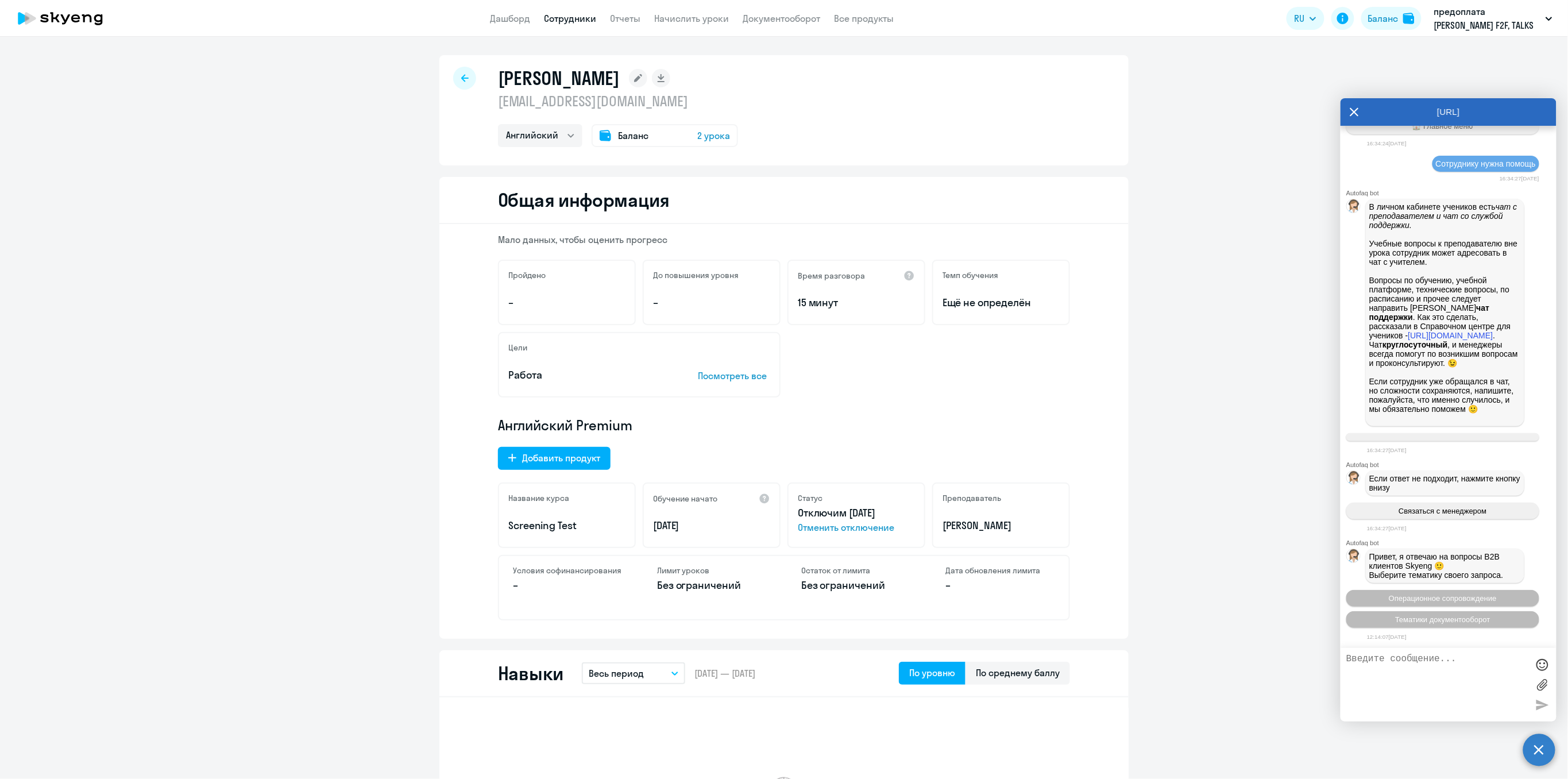
scroll to position [4574, 0]
click at [1453, 599] on span "Операционное сопровождение" at bounding box center [1443, 598] width 108 height 9
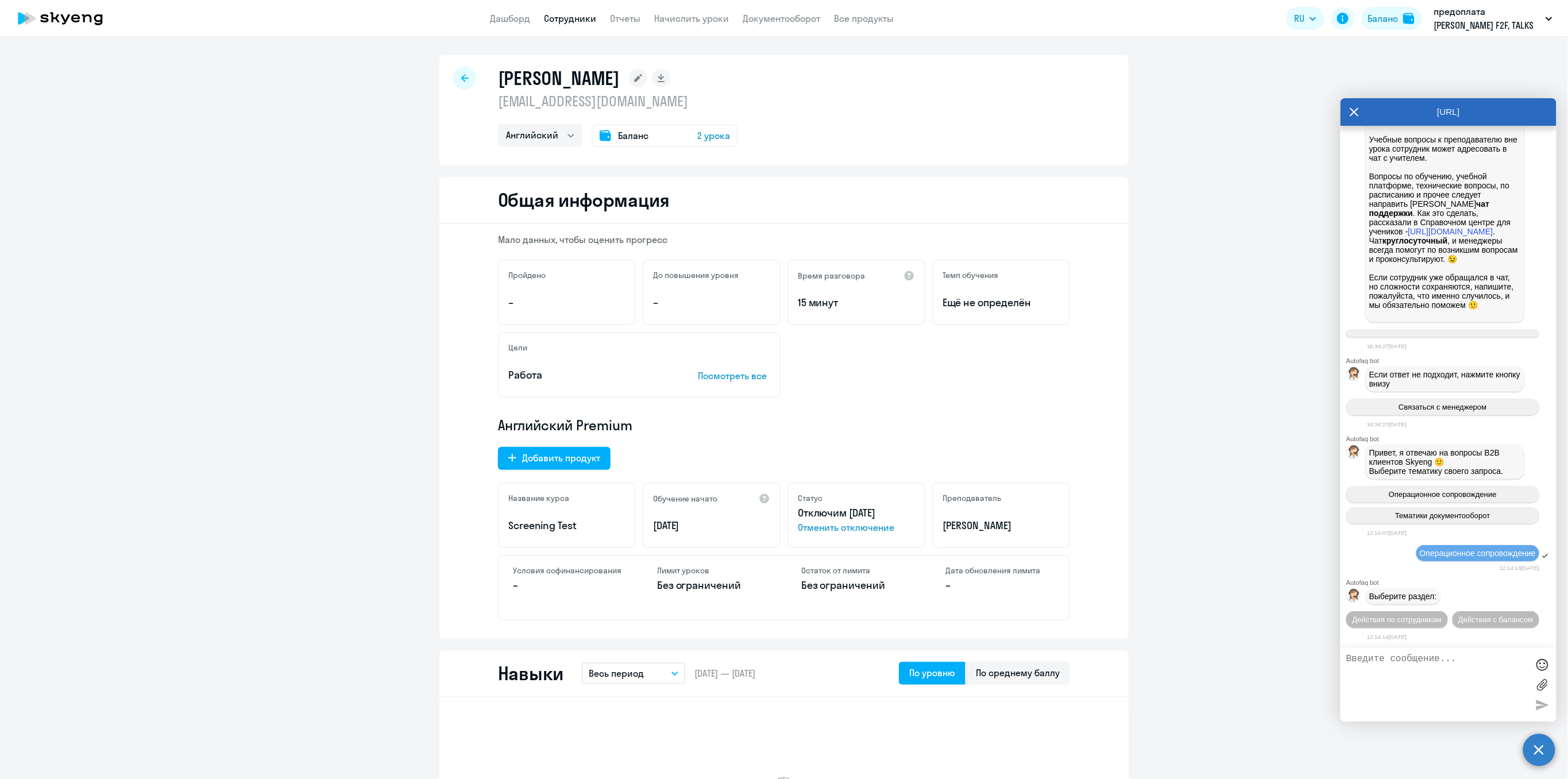
scroll to position [4699, 0]
click at [1442, 615] on span "Действия по сотрудникам" at bounding box center [1397, 619] width 89 height 9
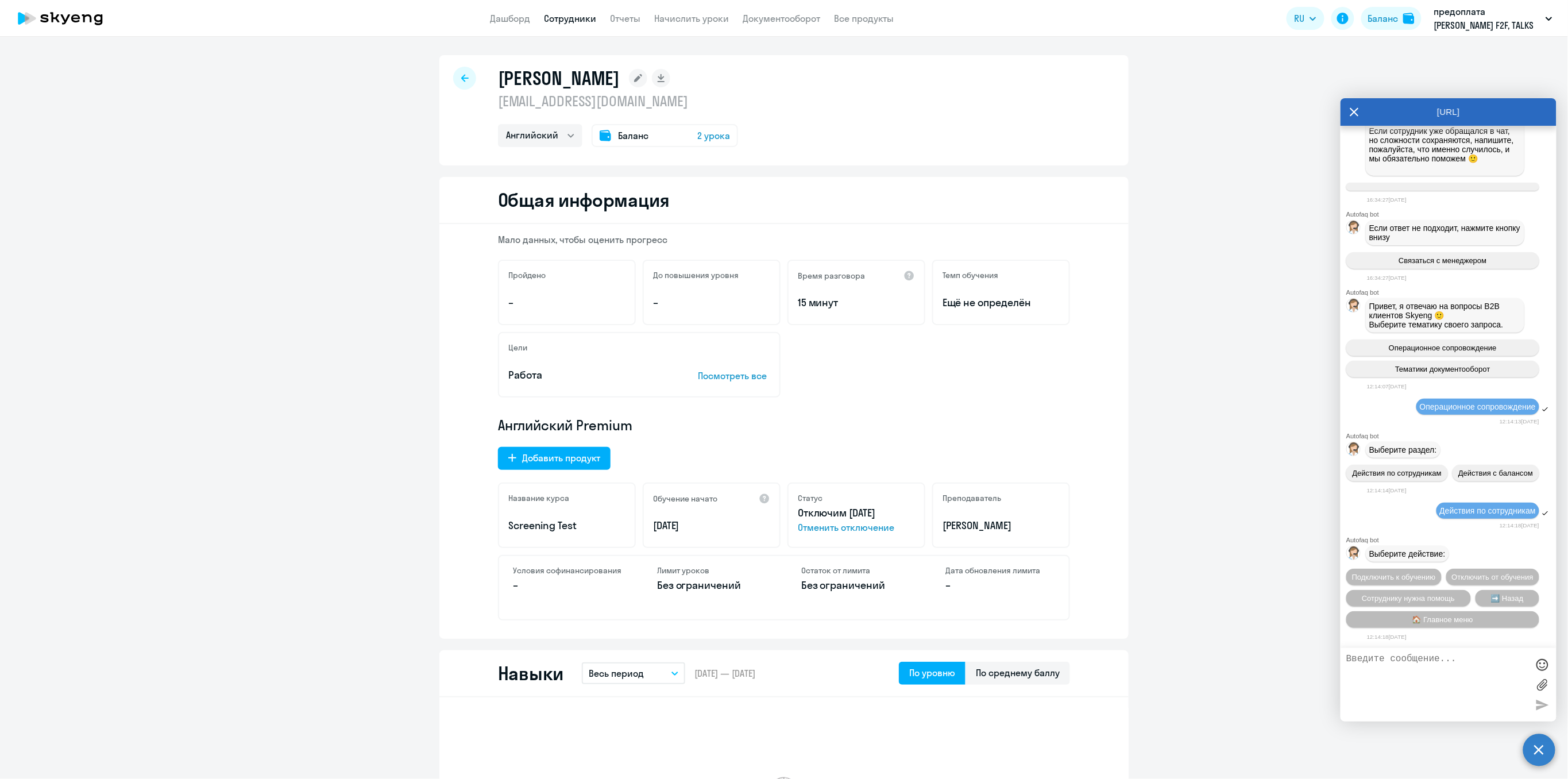
scroll to position [4870, 0]
click at [1395, 594] on span "Сотруднику нужна помощь" at bounding box center [1408, 598] width 93 height 9
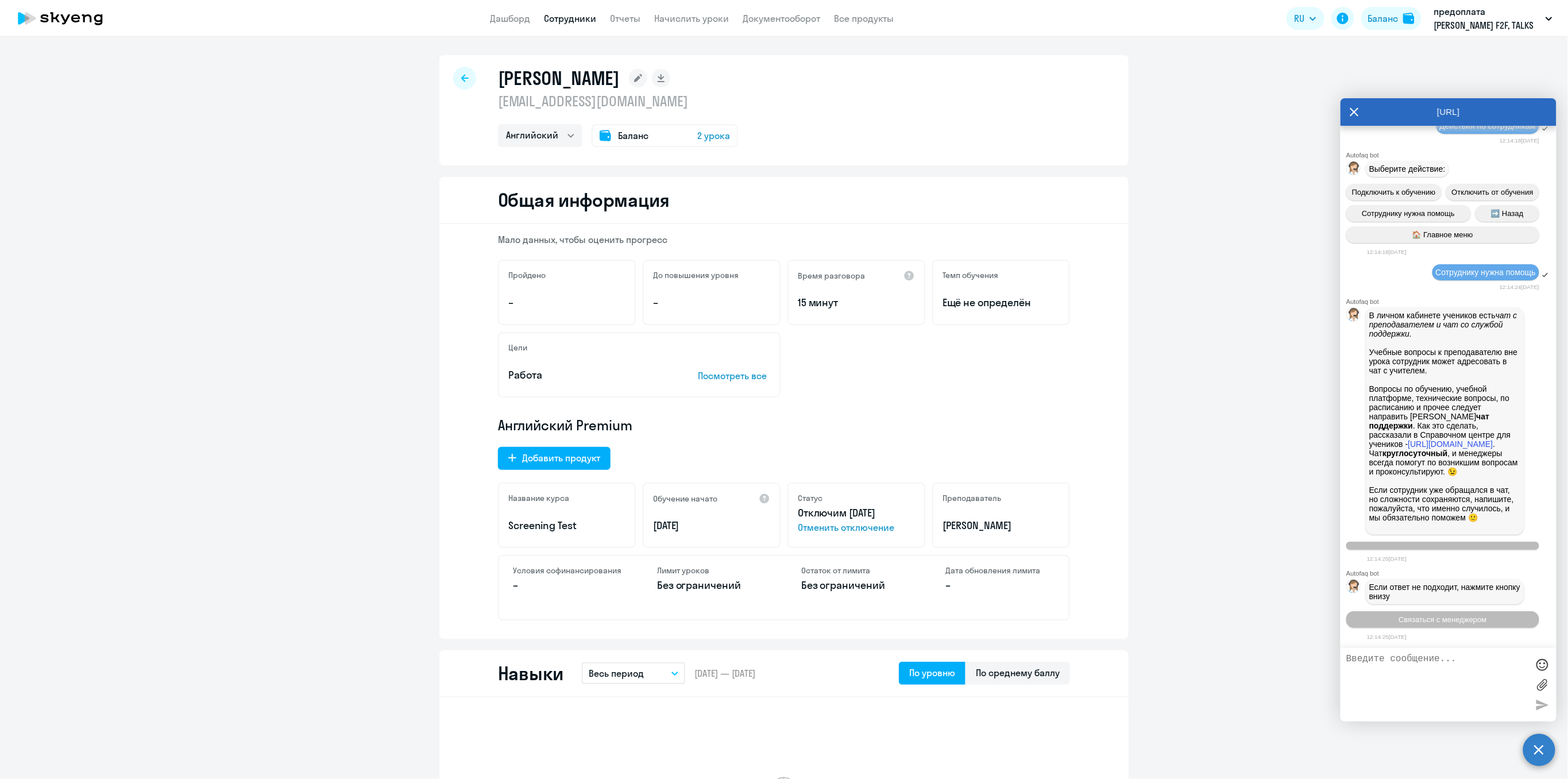
scroll to position [5266, 0]
click at [1424, 623] on span "Связаться с менеджером" at bounding box center [1443, 619] width 88 height 9
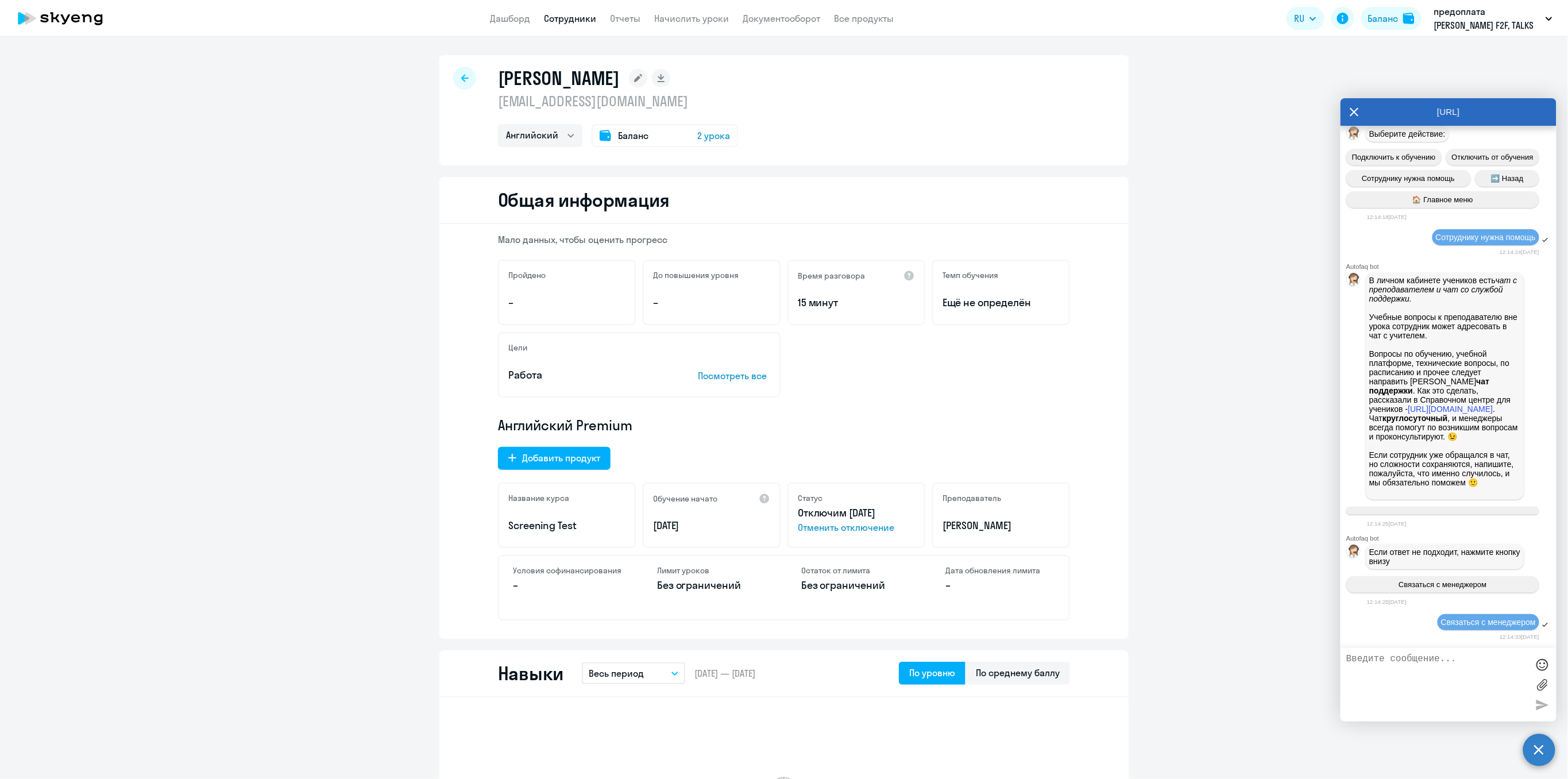
scroll to position [5301, 0]
click at [1404, 661] on textarea at bounding box center [1437, 684] width 181 height 62
paste textarea "[EMAIL_ADDRESS][DOMAIN_NAME]"
type textarea "Добрый день. Прошу проинформировать преподавателя [PERSON_NAME] [PERSON_NAME][E…"
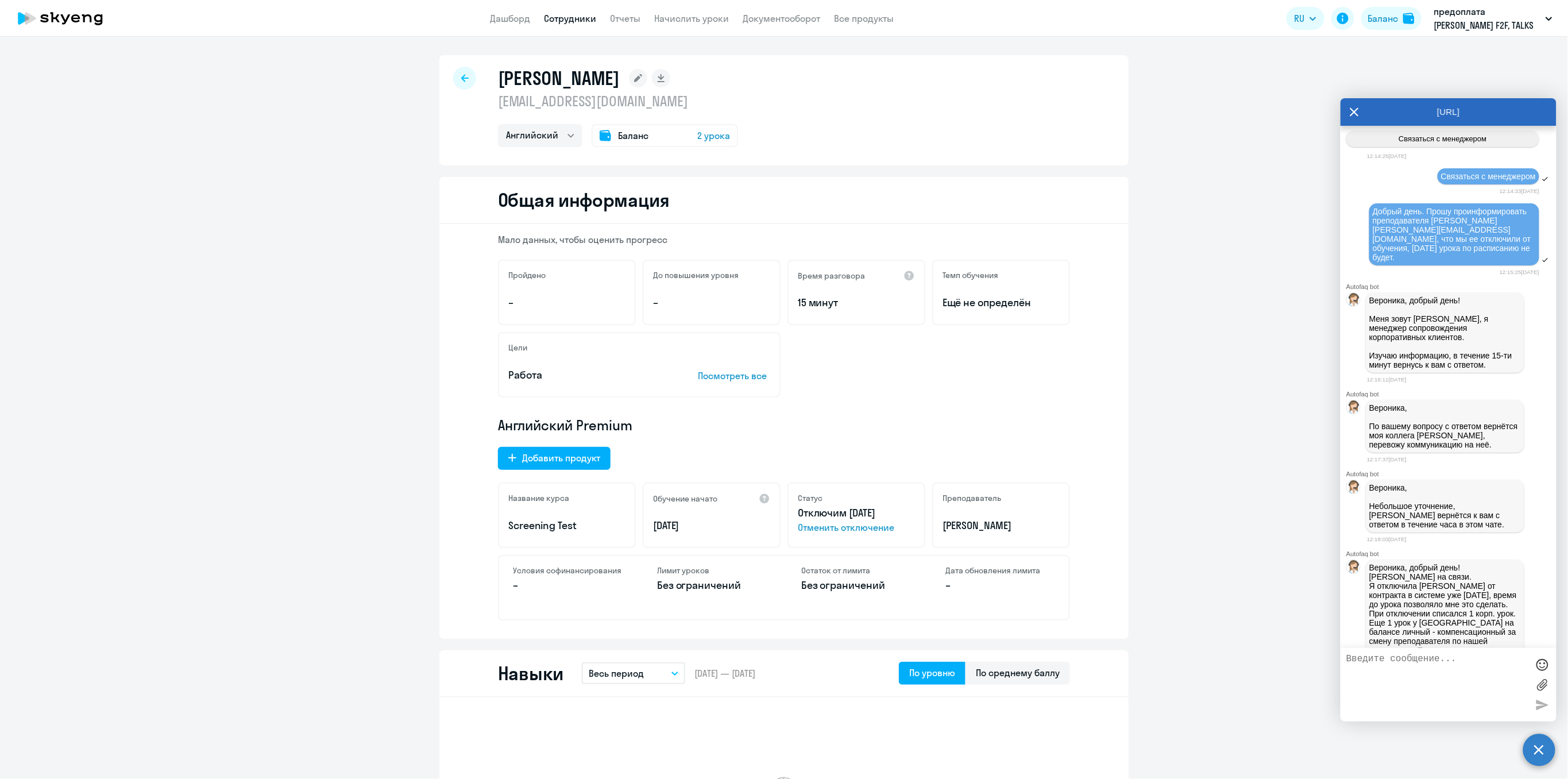
scroll to position [5803, 0]
